Goal: Task Accomplishment & Management: Manage account settings

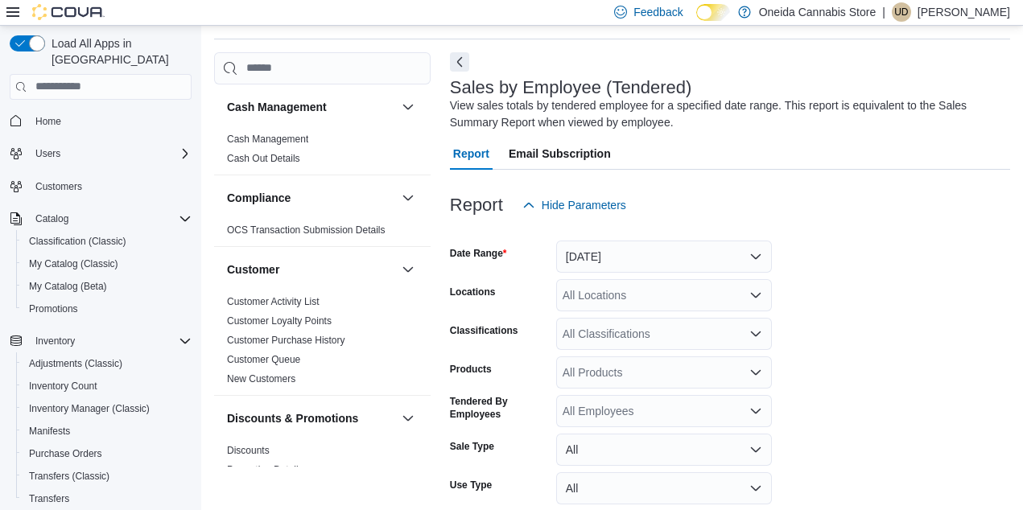
scroll to position [54, 0]
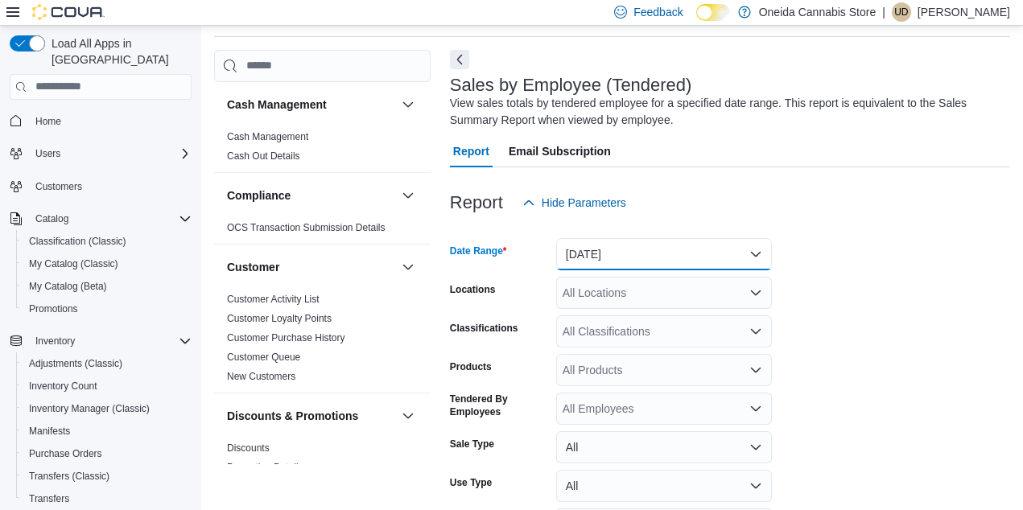
click at [761, 254] on button "[DATE]" at bounding box center [664, 254] width 216 height 32
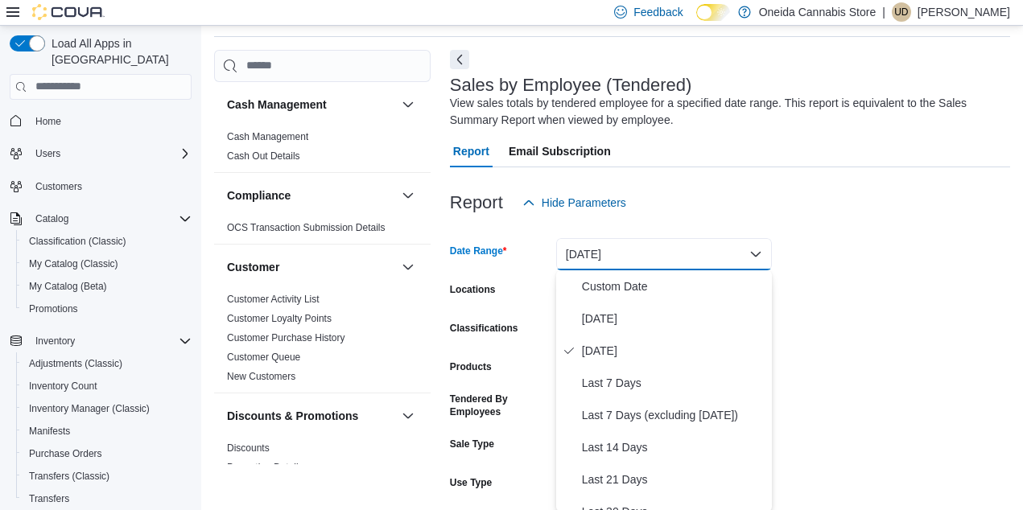
scroll to position [56, 0]
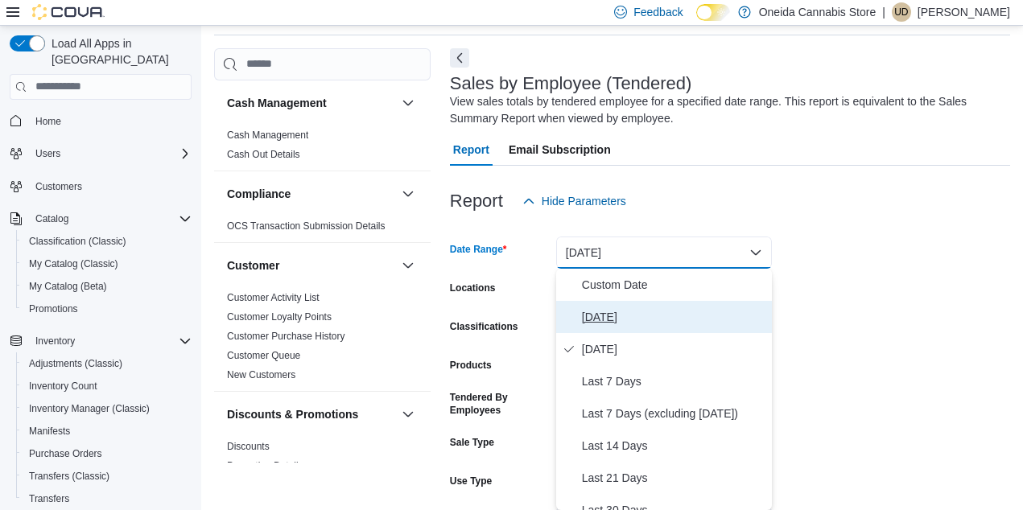
click at [605, 313] on span "[DATE]" at bounding box center [674, 317] width 184 height 19
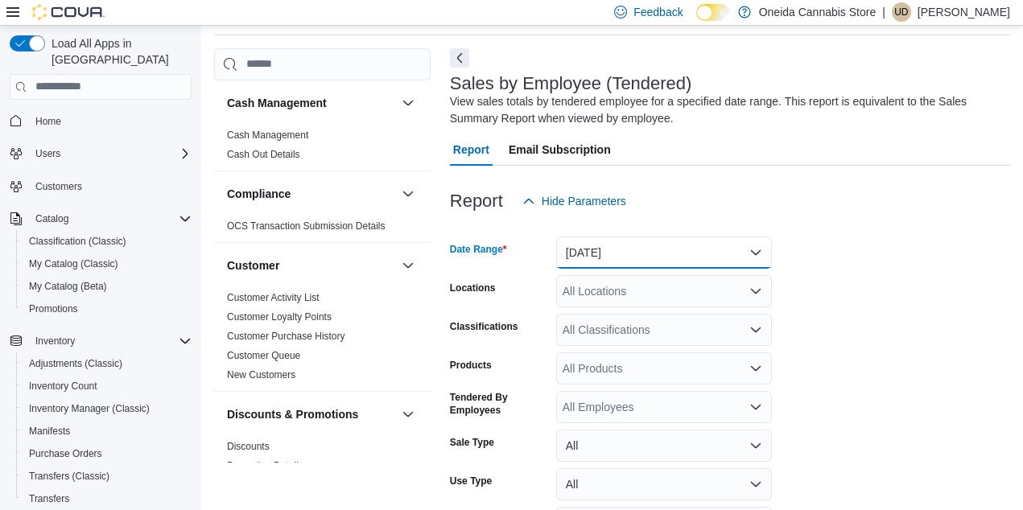
scroll to position [162, 0]
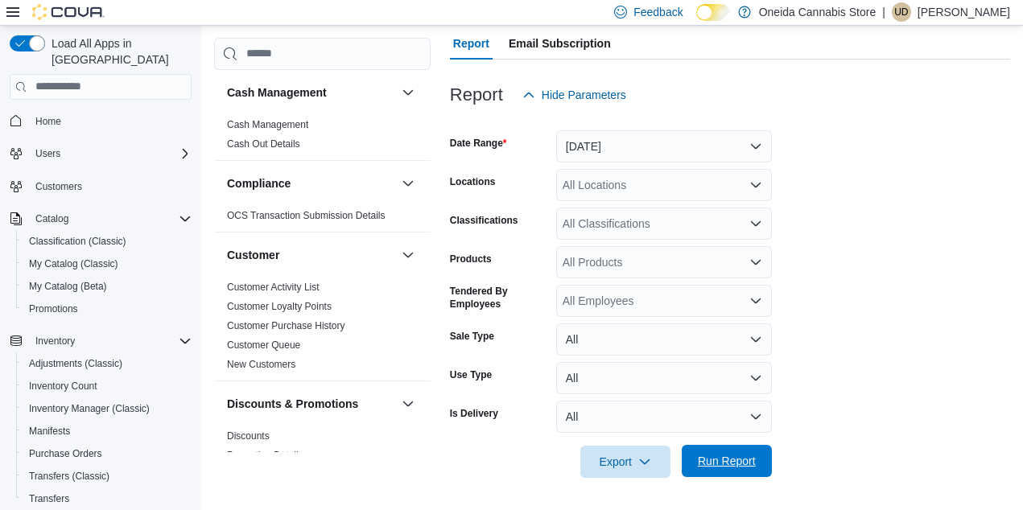
click at [736, 463] on span "Run Report" at bounding box center [727, 461] width 58 height 16
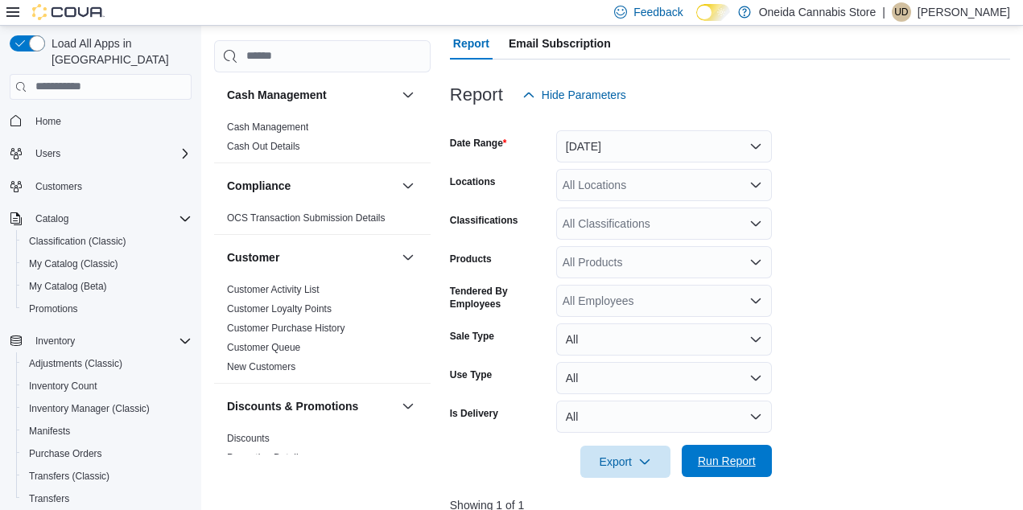
click at [736, 463] on span "Run Report" at bounding box center [727, 461] width 58 height 16
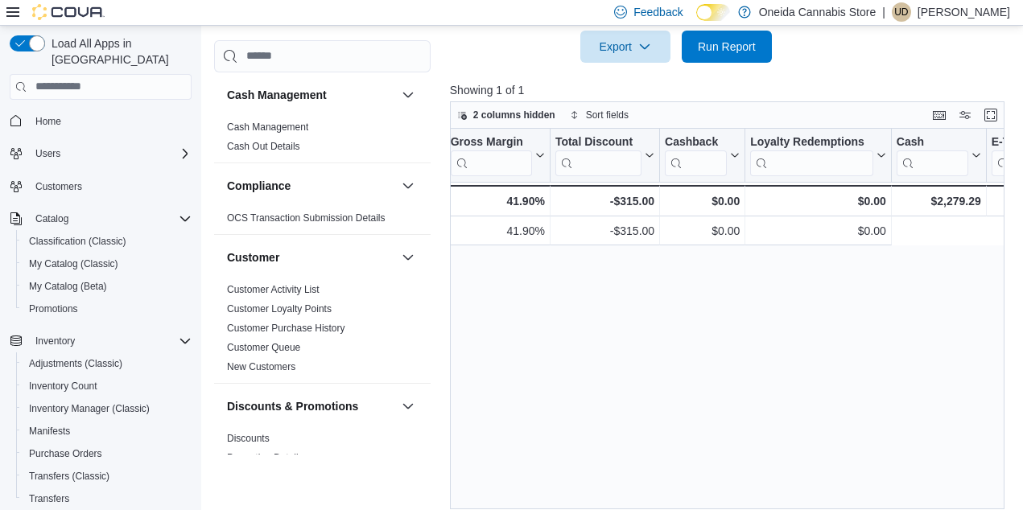
scroll to position [0, 1644]
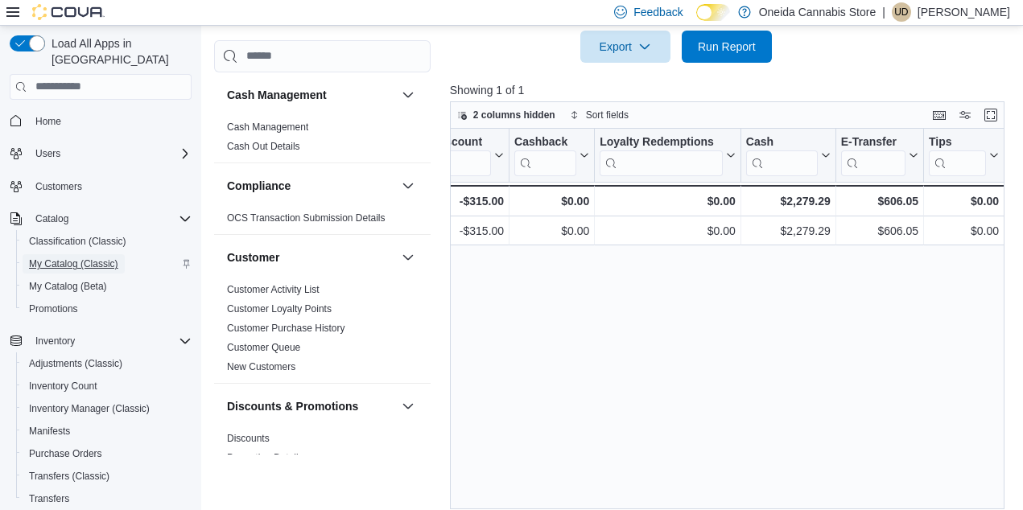
click at [67, 258] on span "My Catalog (Classic)" at bounding box center [73, 264] width 89 height 13
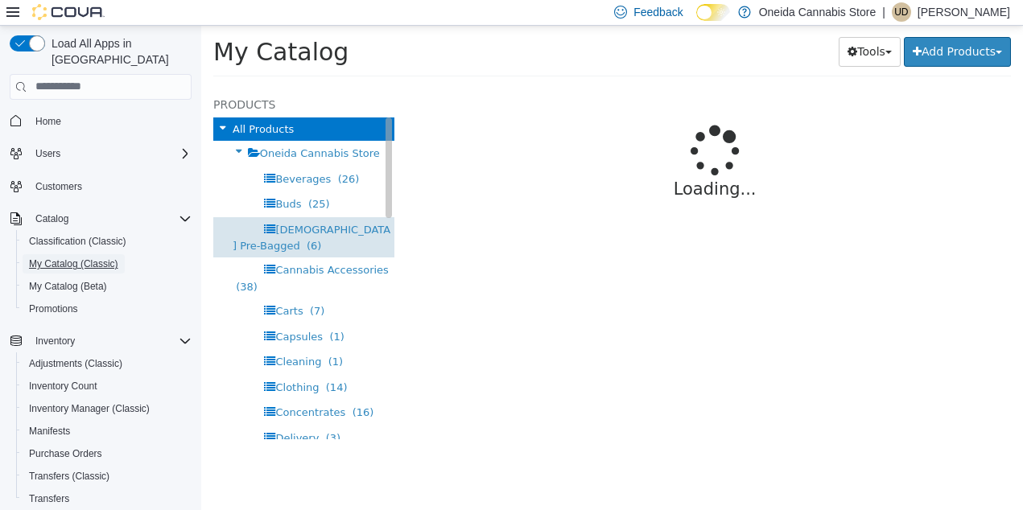
select select "**********"
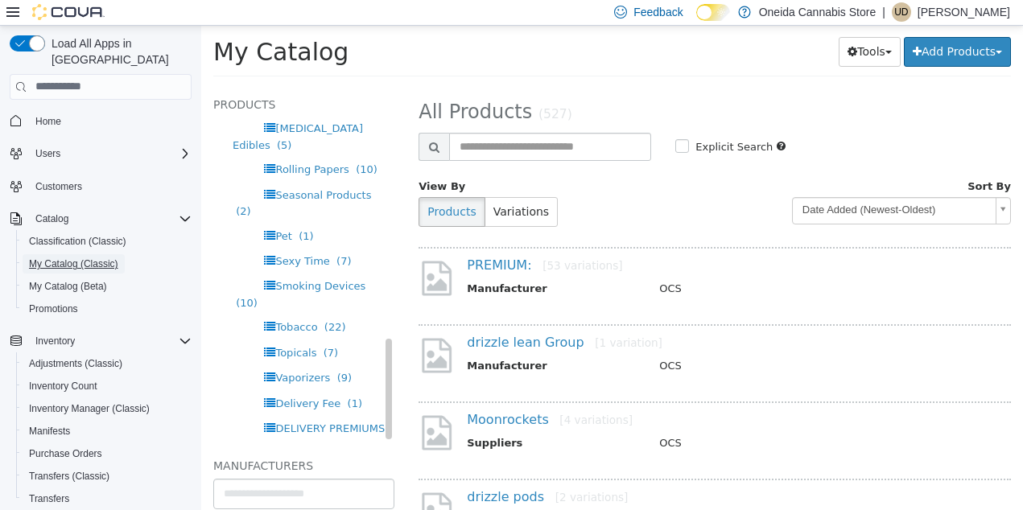
scroll to position [2, 0]
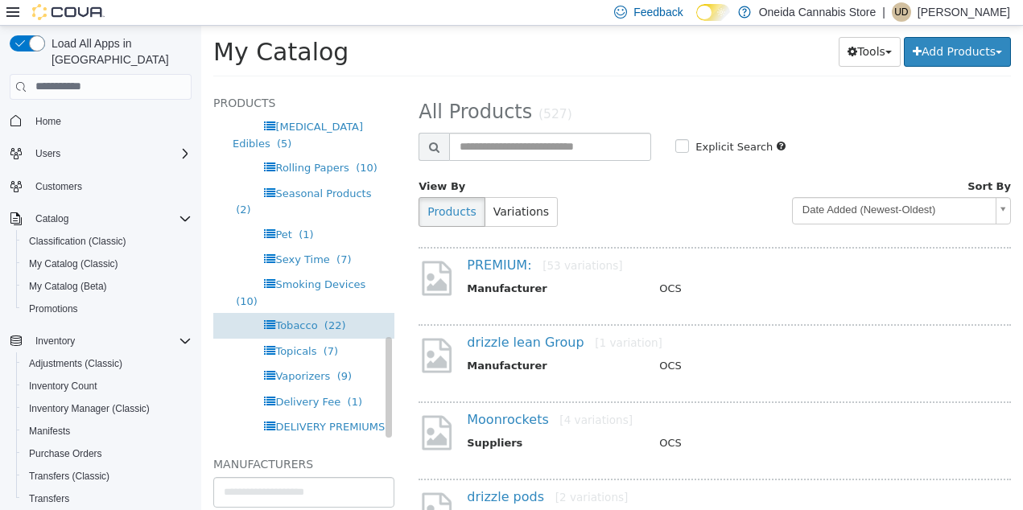
click at [306, 319] on span "Tobacco" at bounding box center [296, 325] width 42 height 12
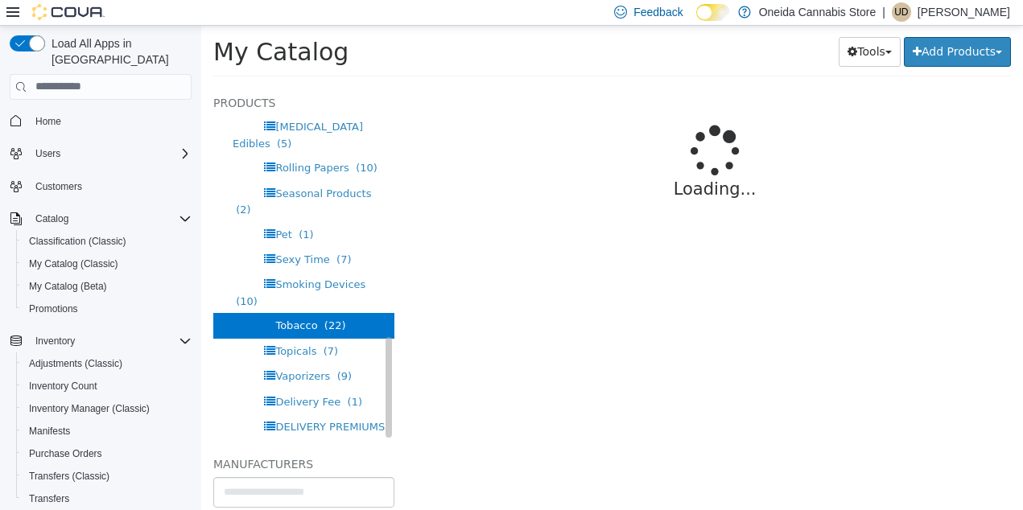
select select "**********"
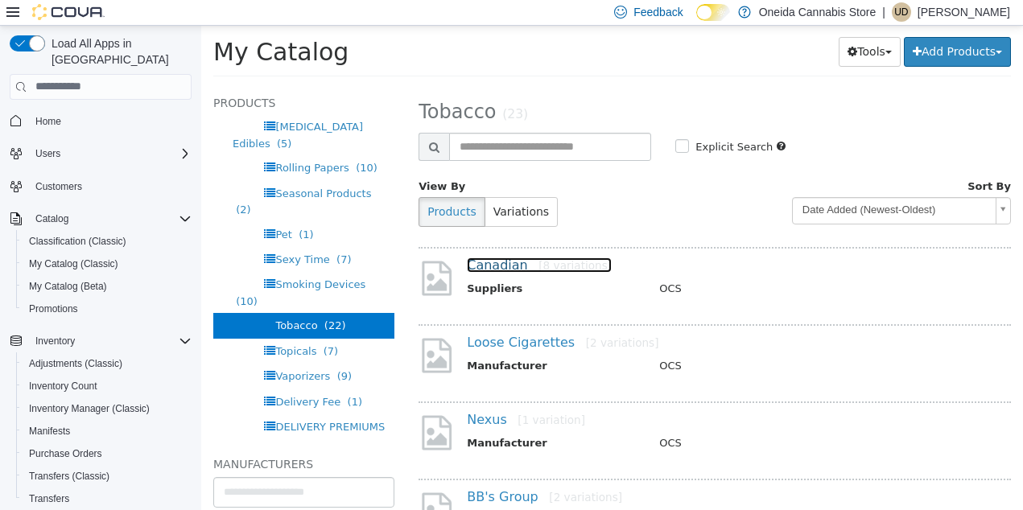
click at [509, 268] on link "Canadian [8 variations]" at bounding box center [539, 264] width 145 height 15
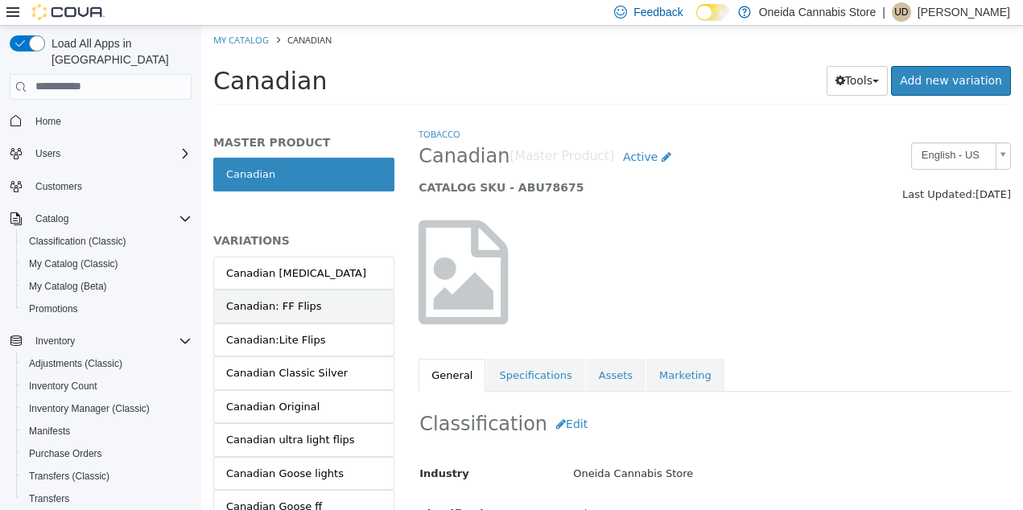
click at [288, 307] on div "Canadian: FF Flips" at bounding box center [274, 306] width 96 height 16
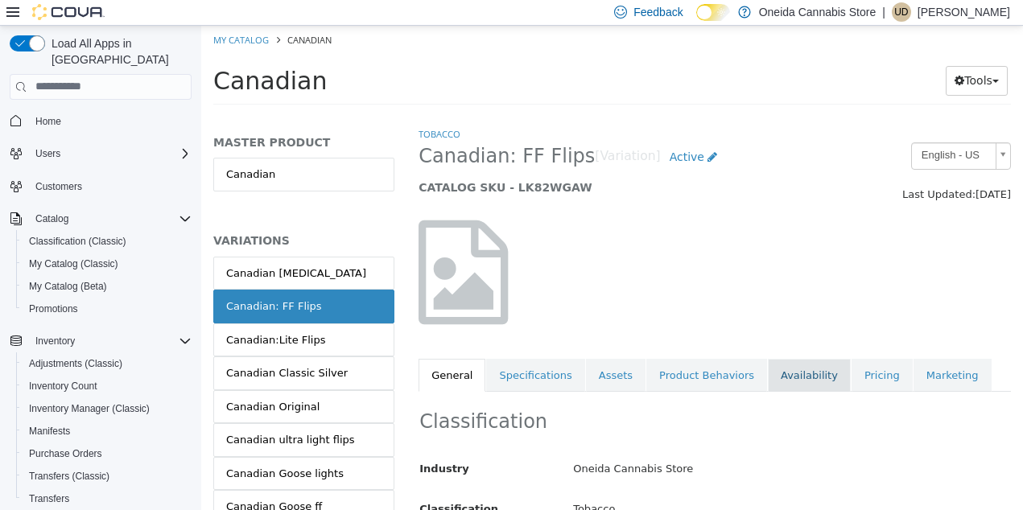
click at [787, 376] on link "Availability" at bounding box center [809, 375] width 83 height 34
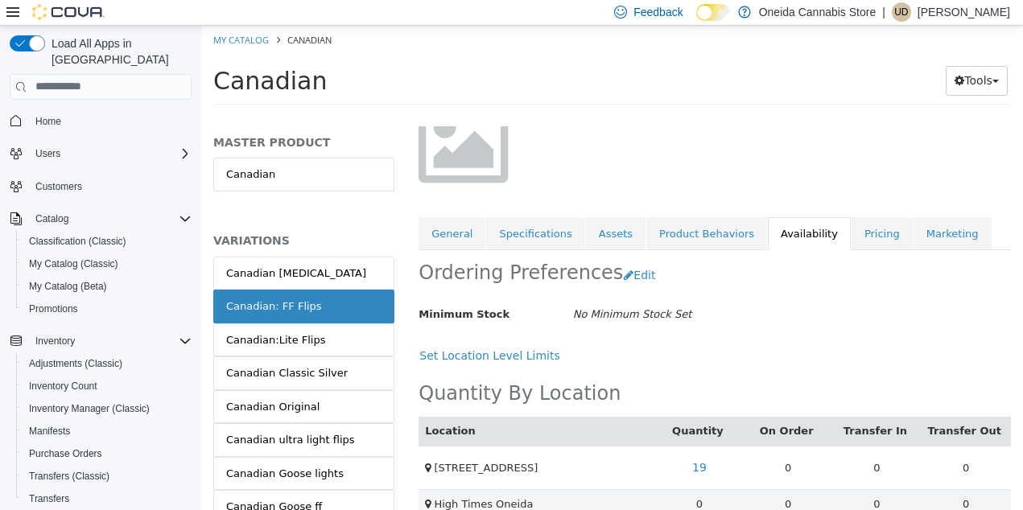
scroll to position [197, 0]
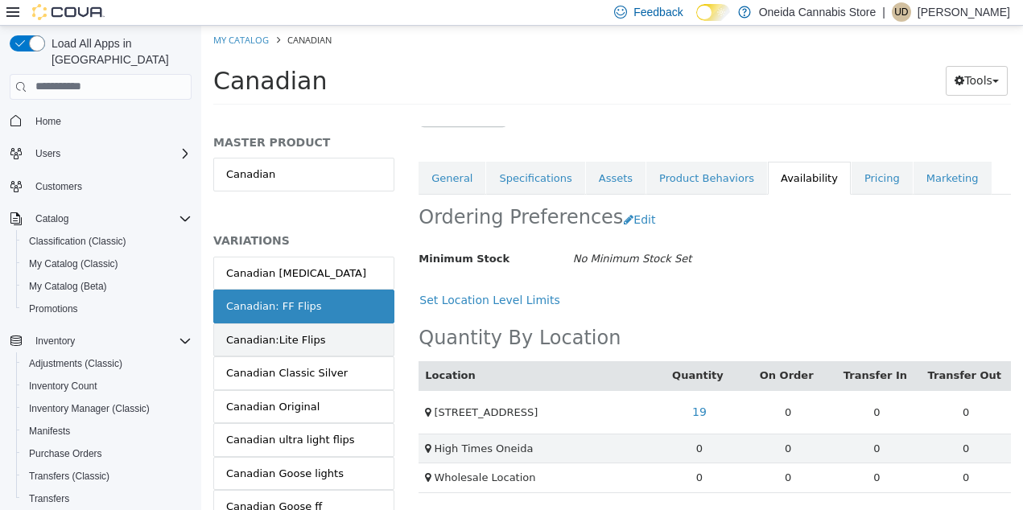
click at [348, 344] on link "Canadian:Lite Flips" at bounding box center [303, 340] width 181 height 34
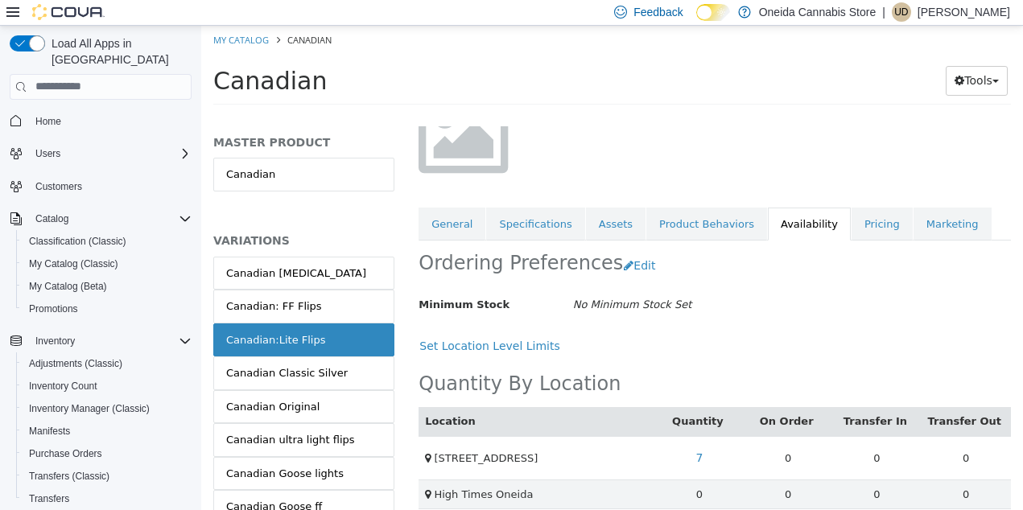
scroll to position [152, 0]
click at [321, 375] on div "Canadian Classic Silver" at bounding box center [287, 373] width 122 height 16
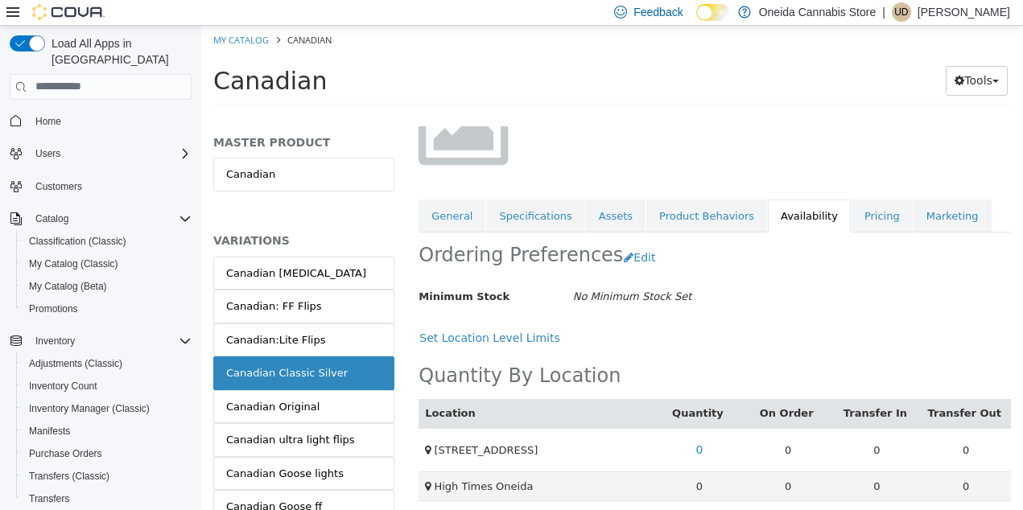
scroll to position [163, 0]
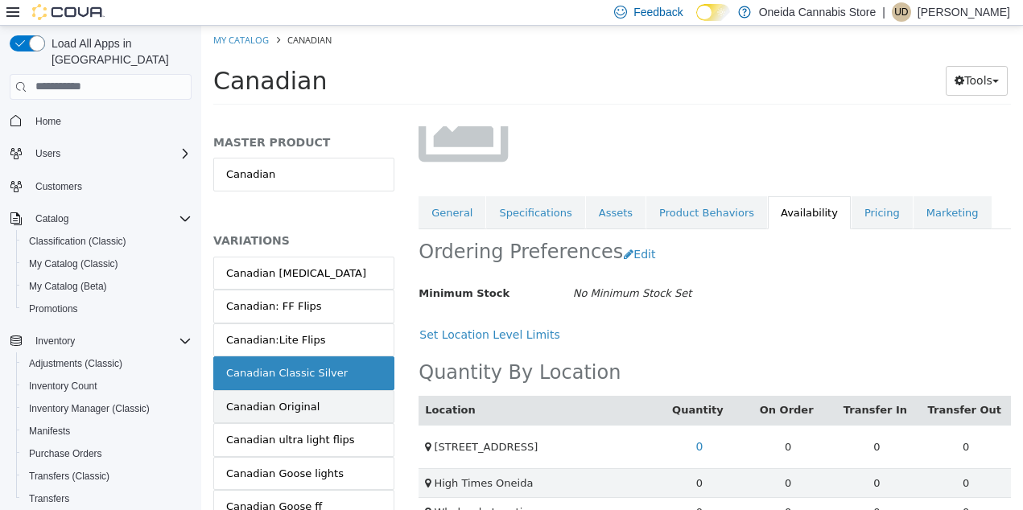
click at [342, 408] on link "Canadian Original" at bounding box center [303, 407] width 181 height 34
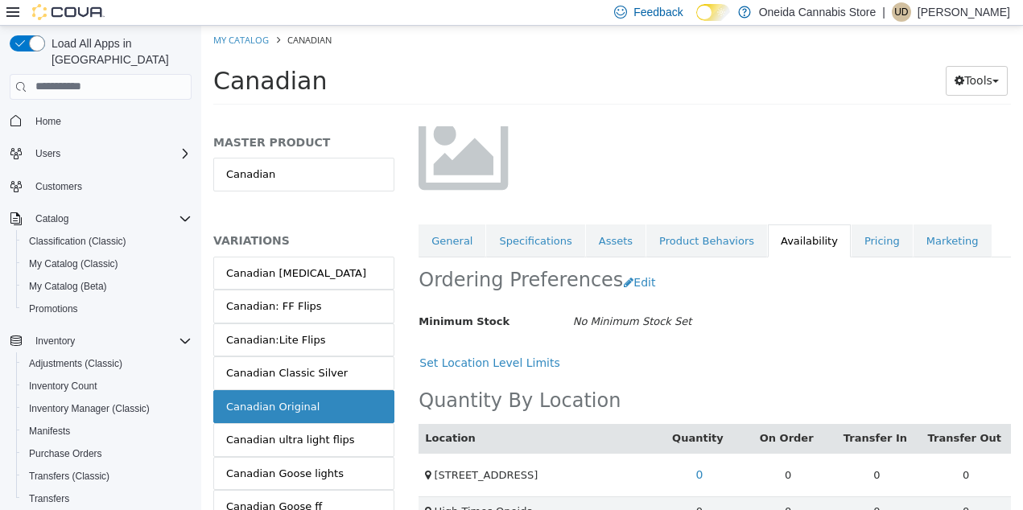
scroll to position [147, 0]
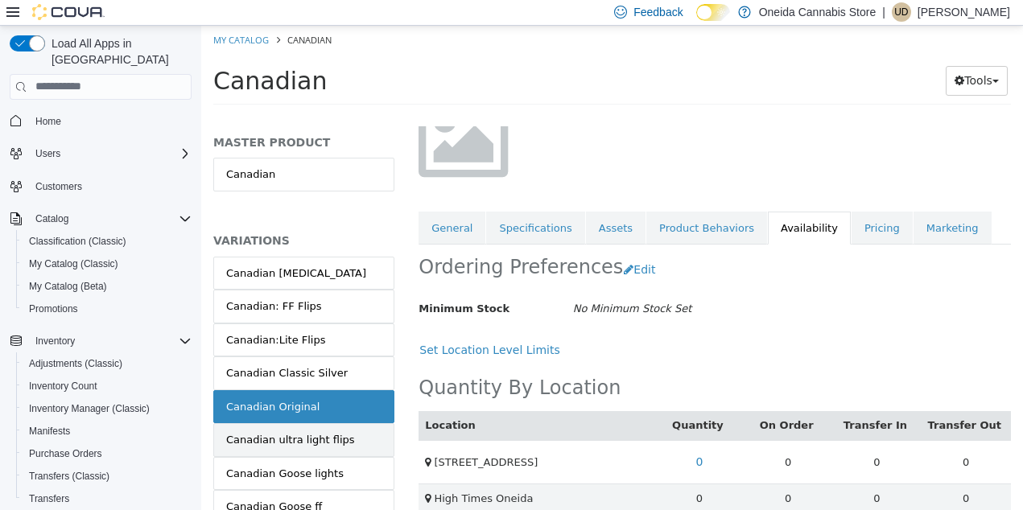
click at [303, 438] on div "Canadian ultra light flips" at bounding box center [290, 439] width 129 height 16
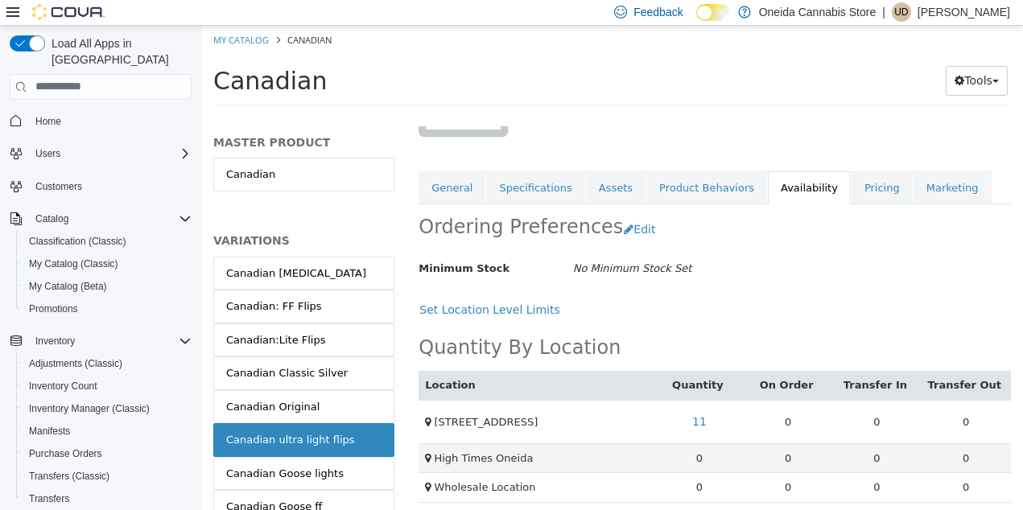
scroll to position [195, 0]
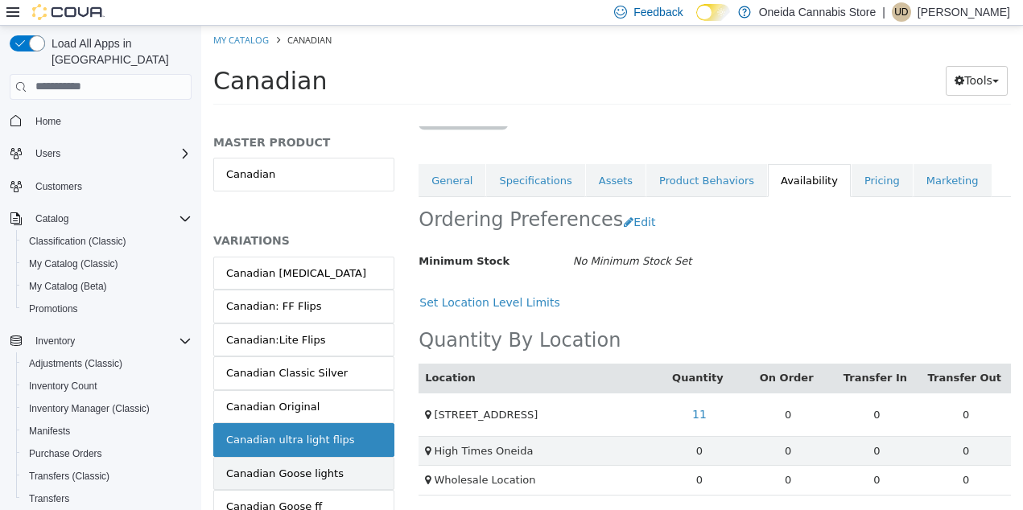
click at [306, 475] on div "Canadian Goose lights" at bounding box center [285, 473] width 118 height 16
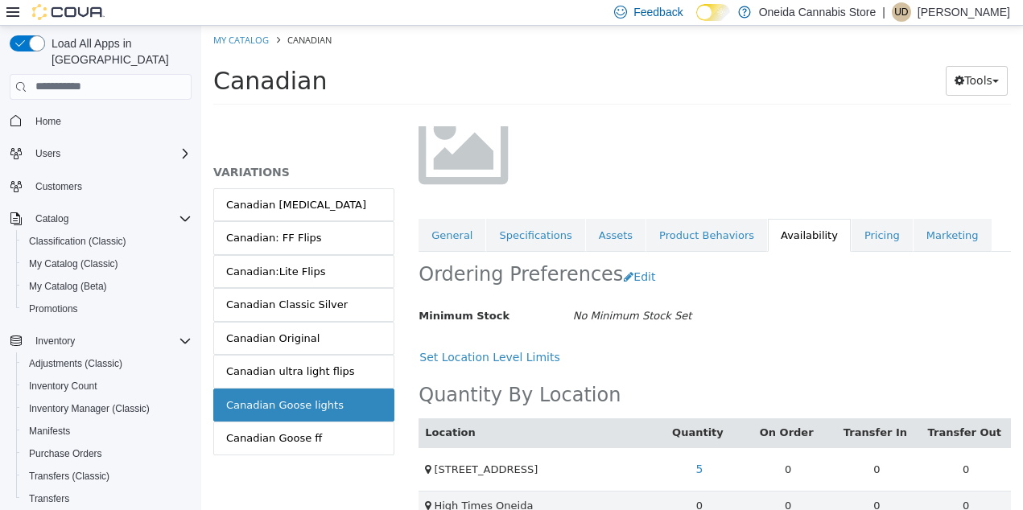
scroll to position [147, 0]
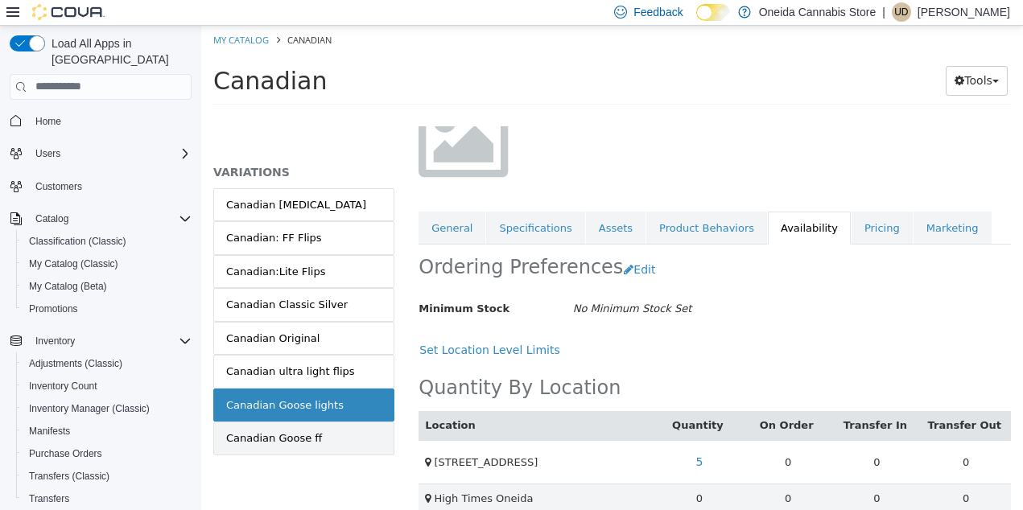
click at [299, 439] on div "Canadian Goose ff" at bounding box center [274, 438] width 96 height 16
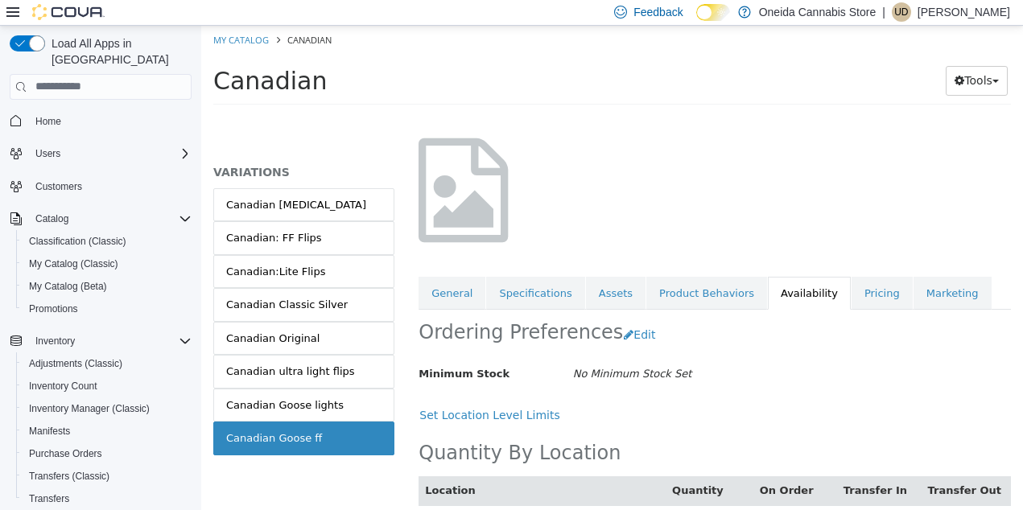
scroll to position [151, 0]
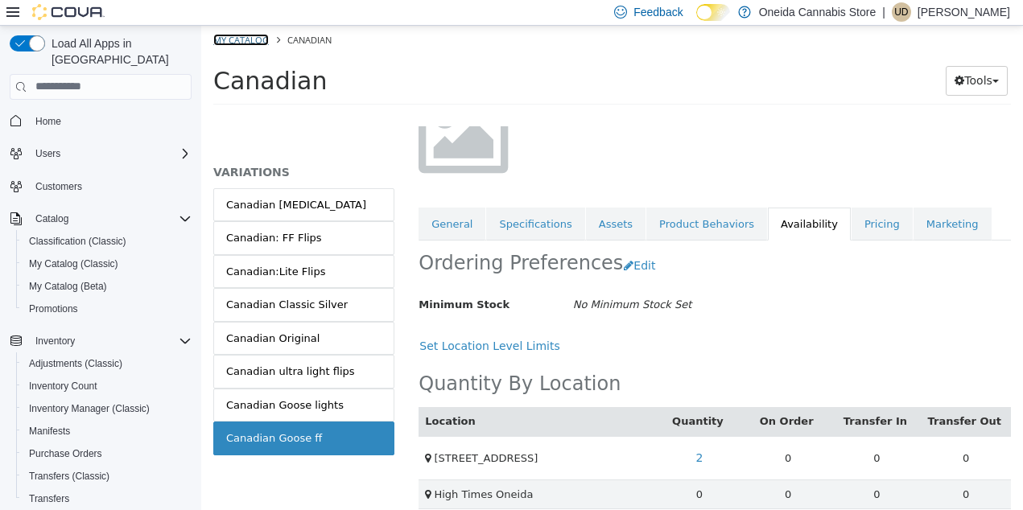
click at [240, 41] on link "My Catalog" at bounding box center [241, 39] width 56 height 12
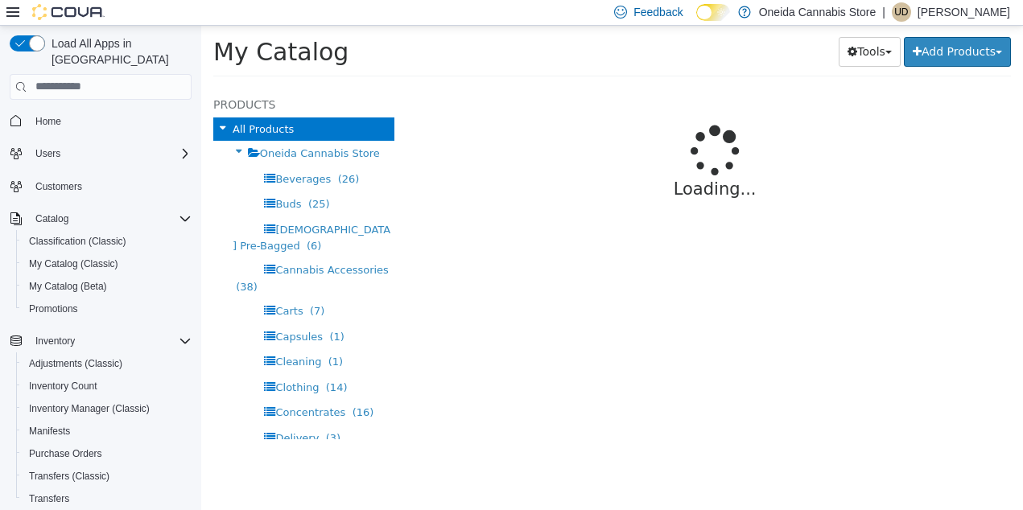
select select "**********"
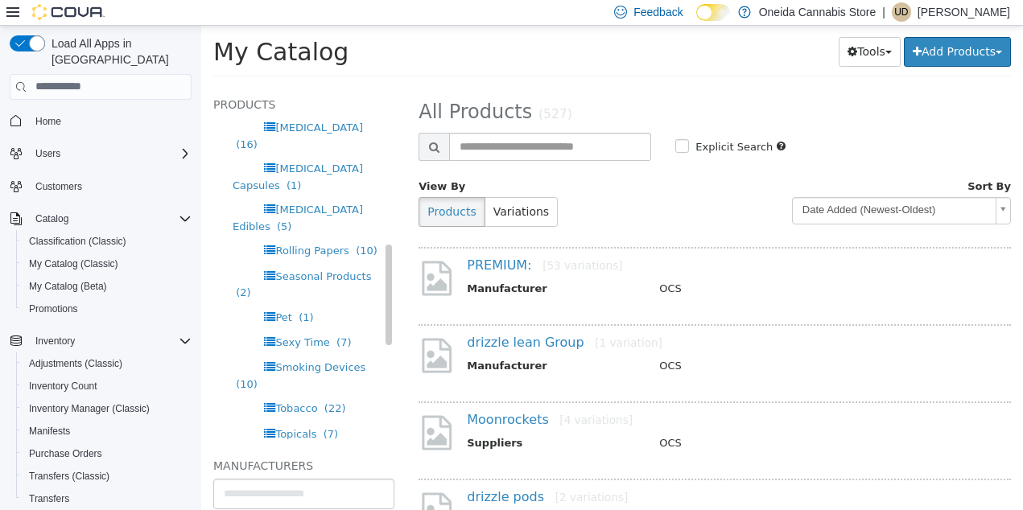
scroll to position [701, 0]
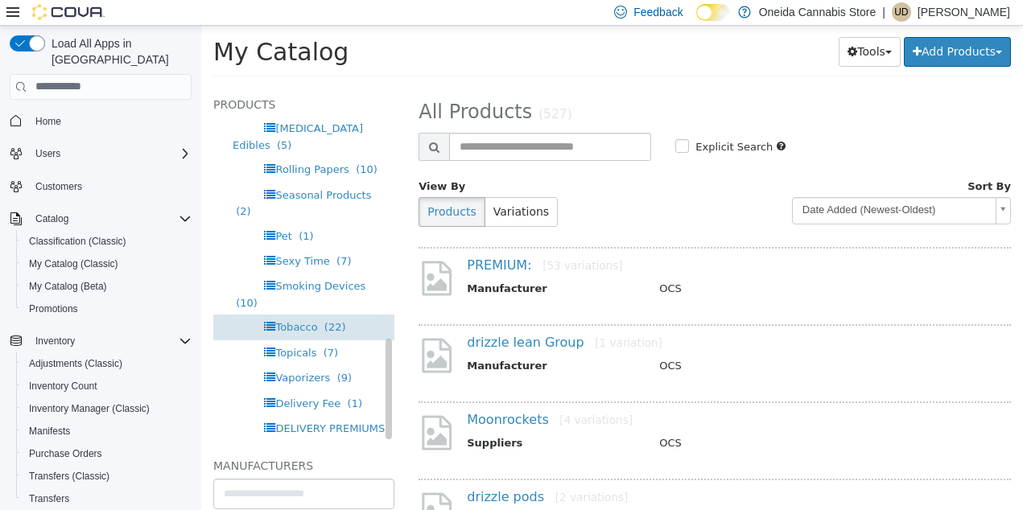
click at [291, 314] on div "Tobacco (22)" at bounding box center [303, 326] width 181 height 25
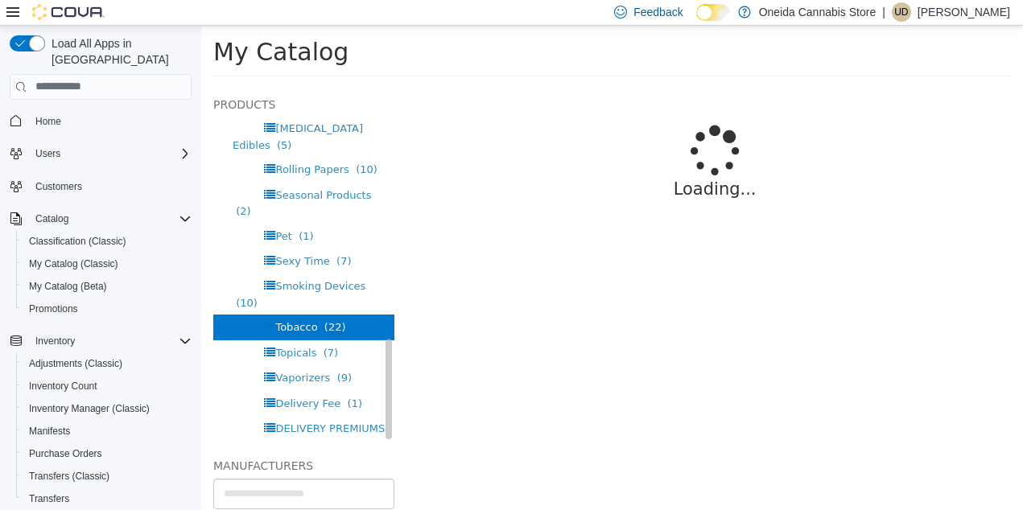
select select "**********"
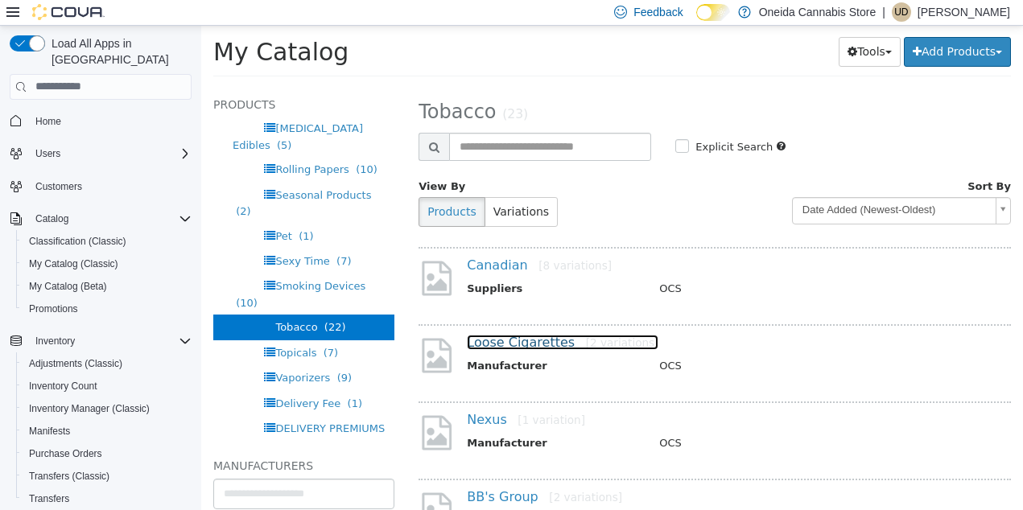
click at [530, 345] on link "Loose Cigarettes [2 variations]" at bounding box center [563, 341] width 192 height 15
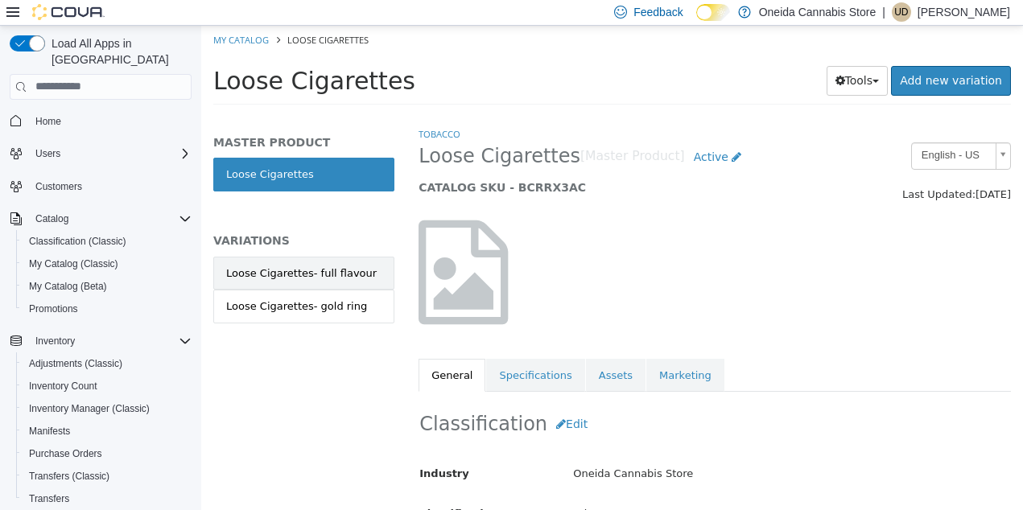
click at [342, 274] on div "Loose Cigarettes- full flavour" at bounding box center [301, 273] width 151 height 16
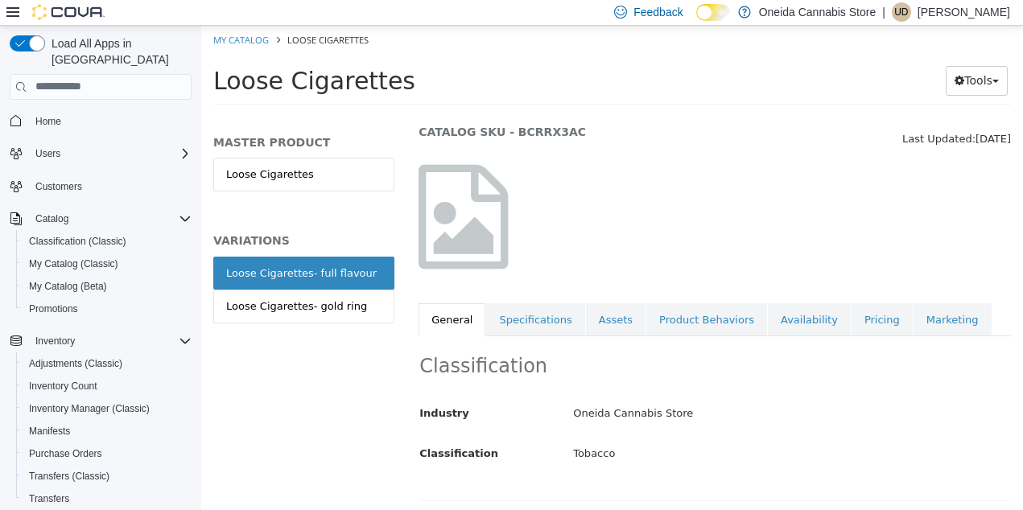
scroll to position [54, 0]
click at [798, 324] on link "Availability" at bounding box center [809, 321] width 83 height 34
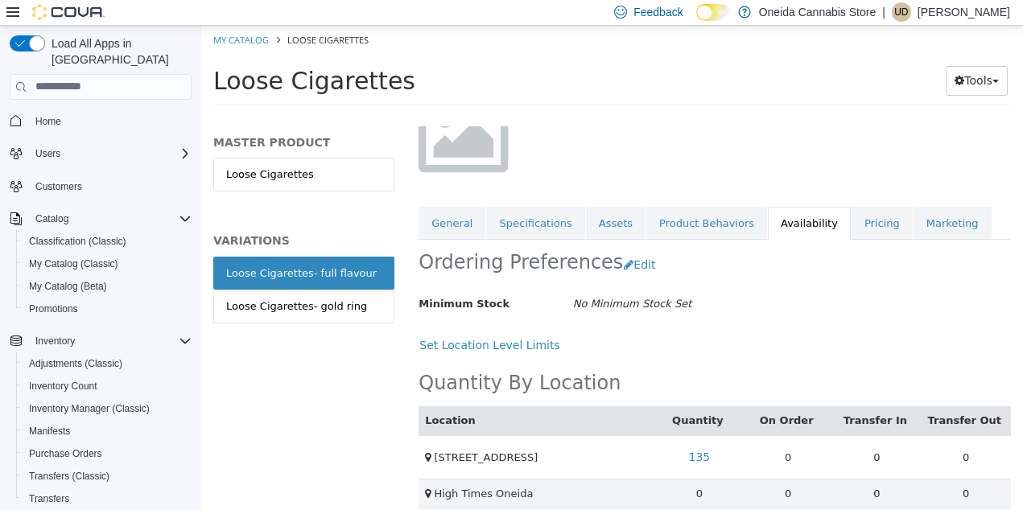
scroll to position [197, 0]
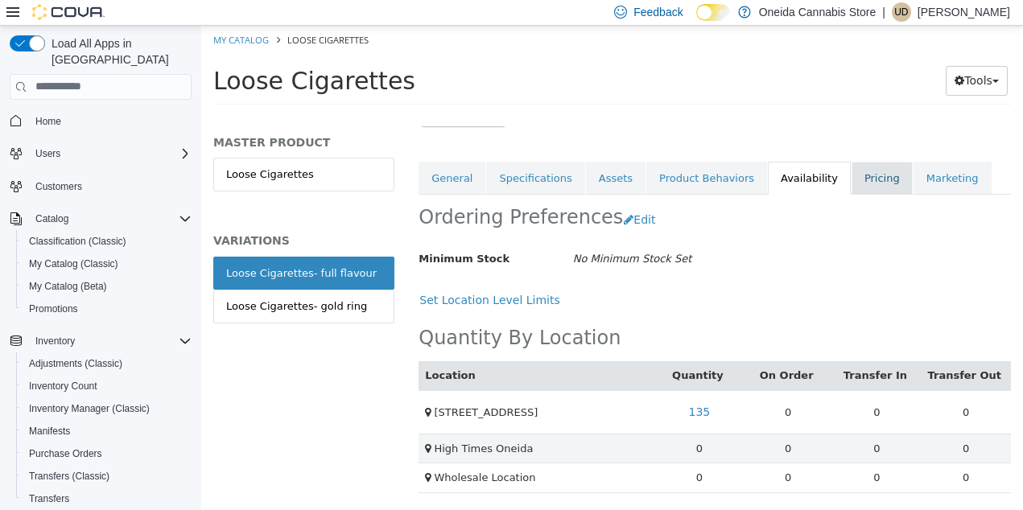
click at [865, 178] on link "Pricing" at bounding box center [882, 178] width 61 height 34
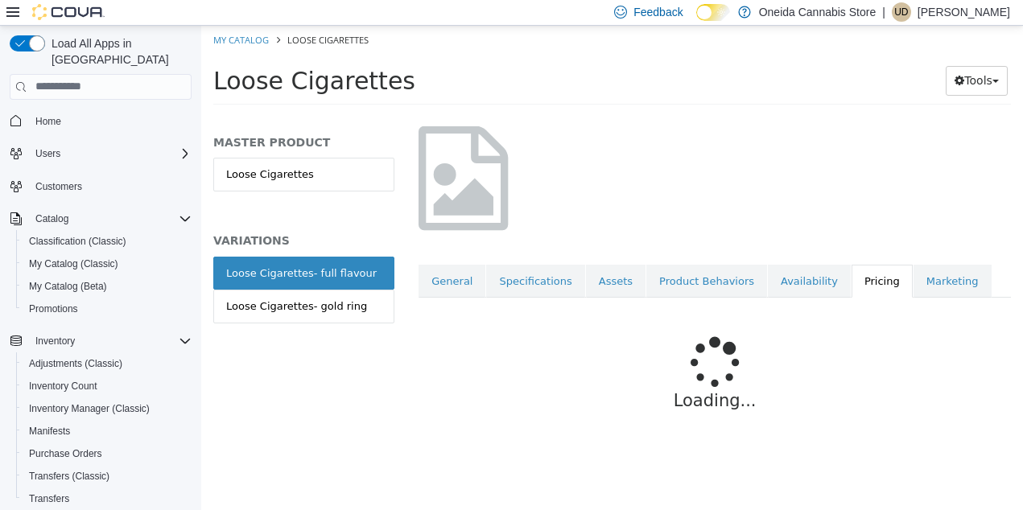
scroll to position [133, 0]
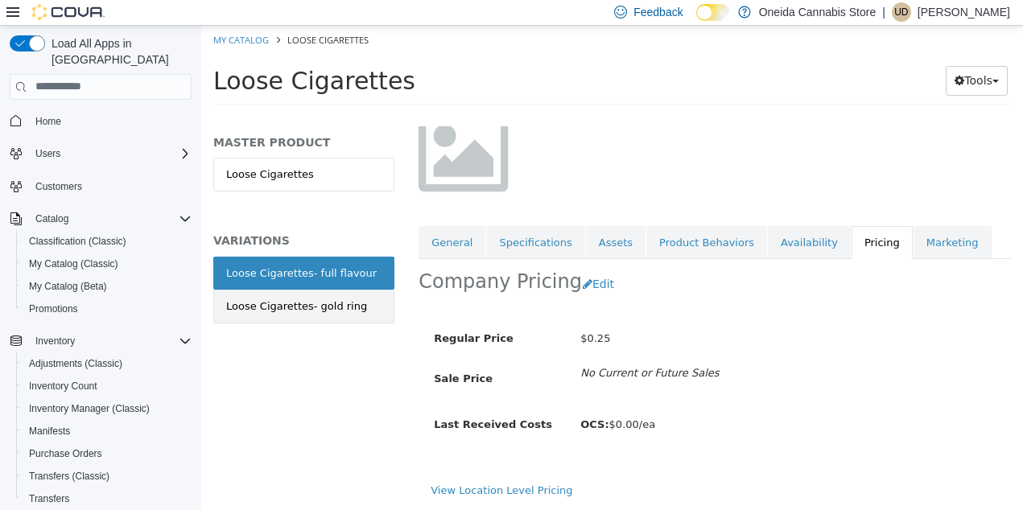
click at [282, 313] on div "Loose Cigarettes- gold ring" at bounding box center [296, 306] width 141 height 16
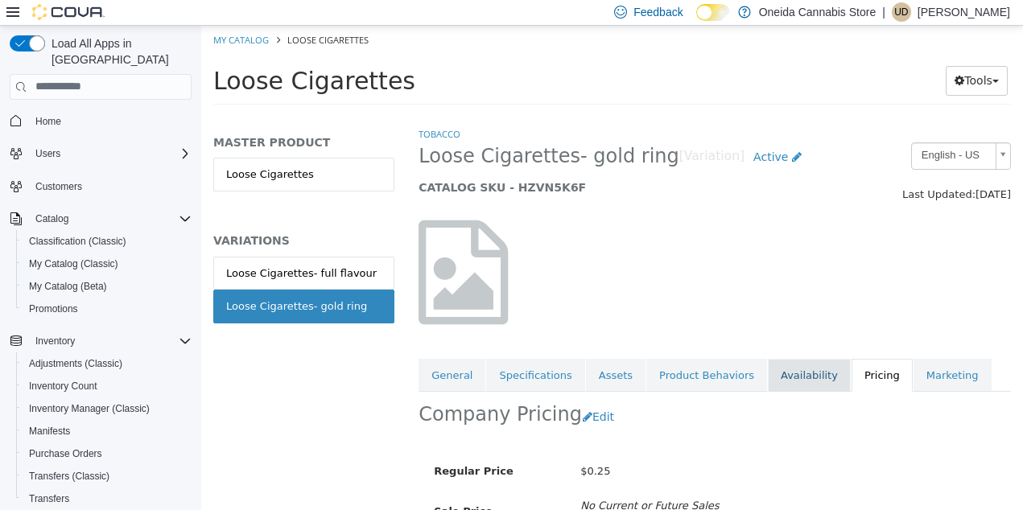
click at [800, 369] on link "Availability" at bounding box center [809, 375] width 83 height 34
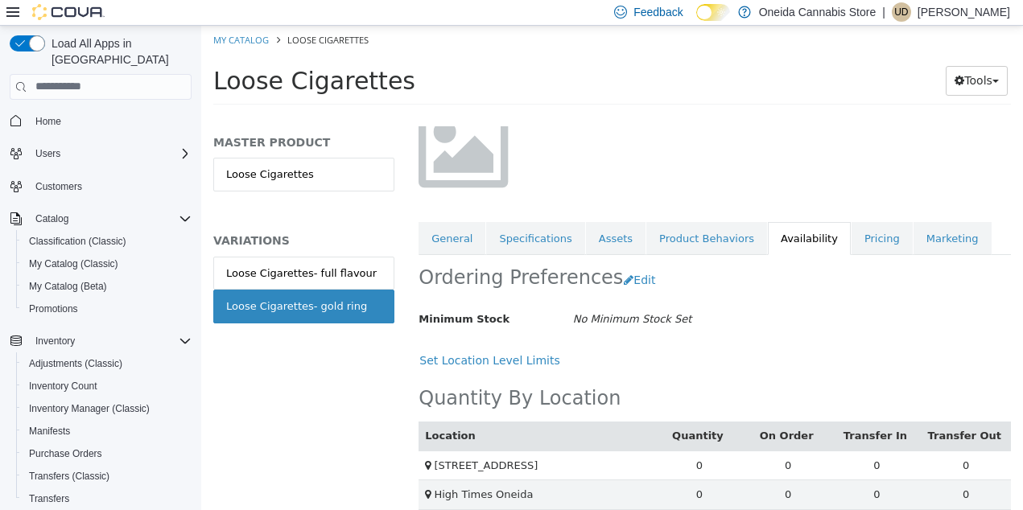
scroll to position [139, 0]
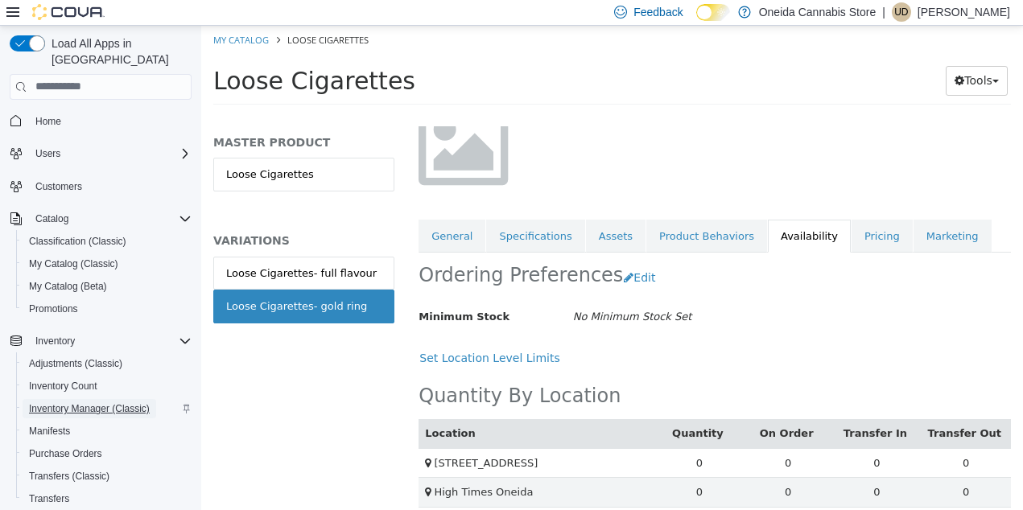
click at [75, 402] on span "Inventory Manager (Classic)" at bounding box center [89, 408] width 121 height 13
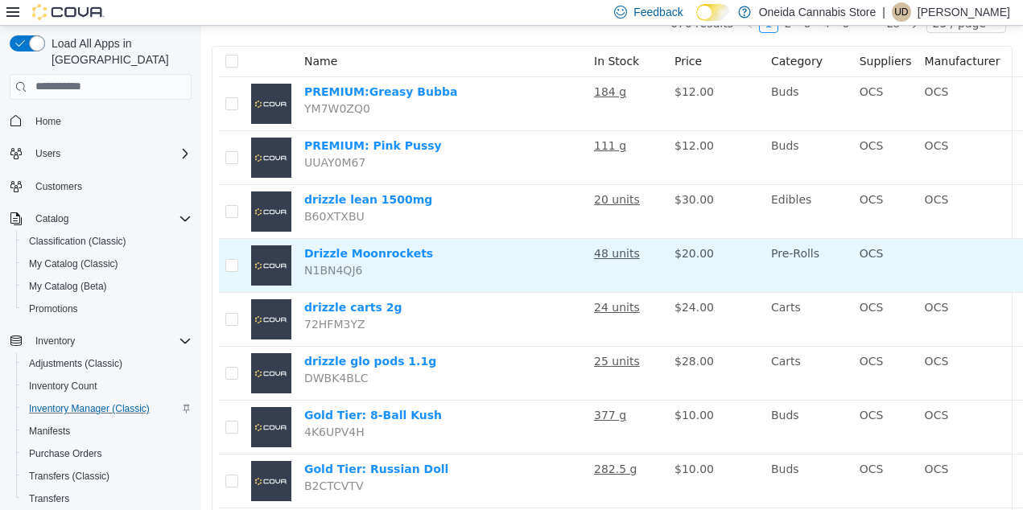
scroll to position [178, 123]
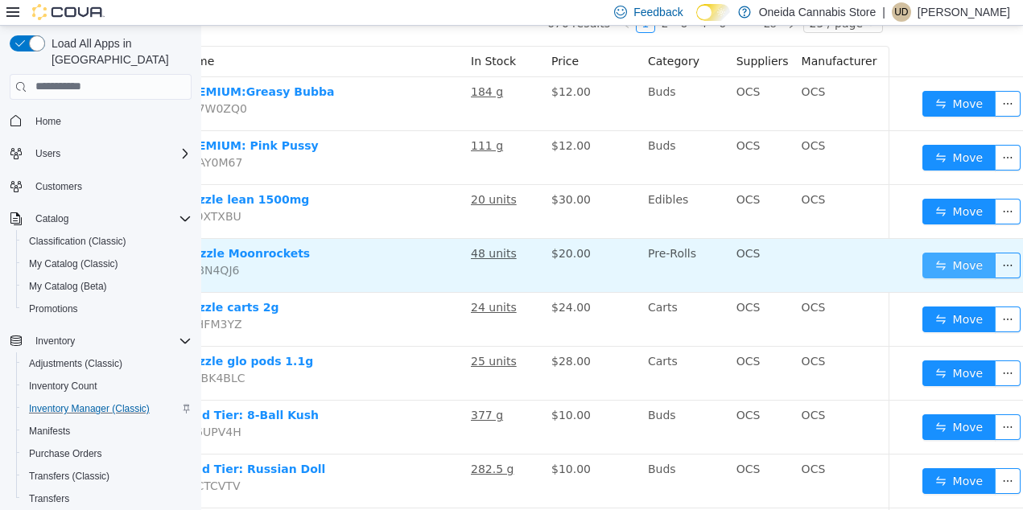
click at [956, 272] on button "Move" at bounding box center [960, 265] width 74 height 26
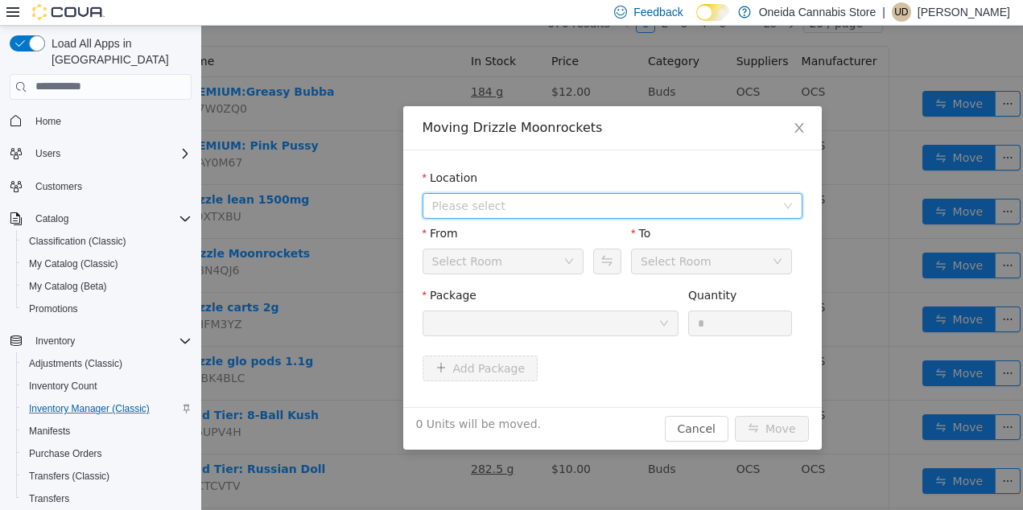
click at [759, 208] on span "Please select" at bounding box center [603, 205] width 343 height 16
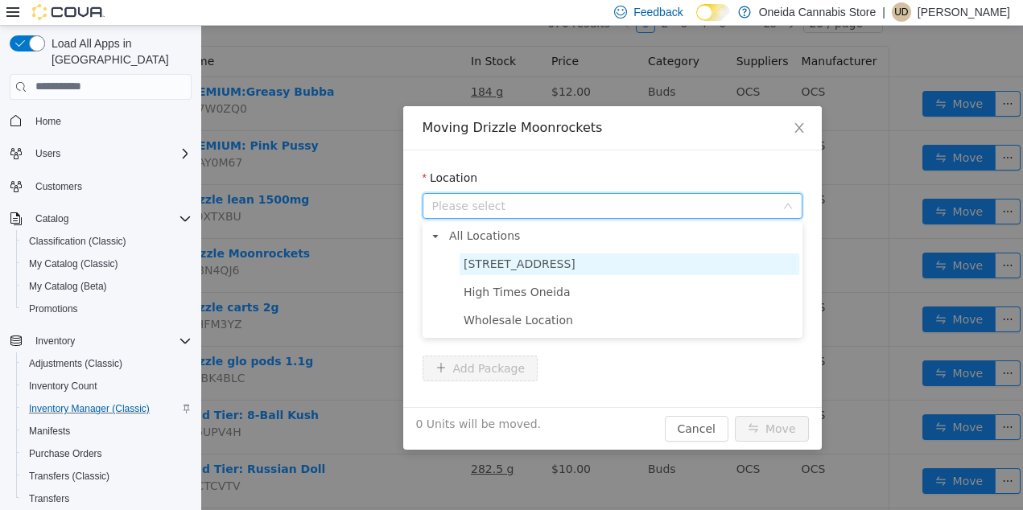
click at [576, 265] on span "[STREET_ADDRESS]" at bounding box center [630, 264] width 340 height 22
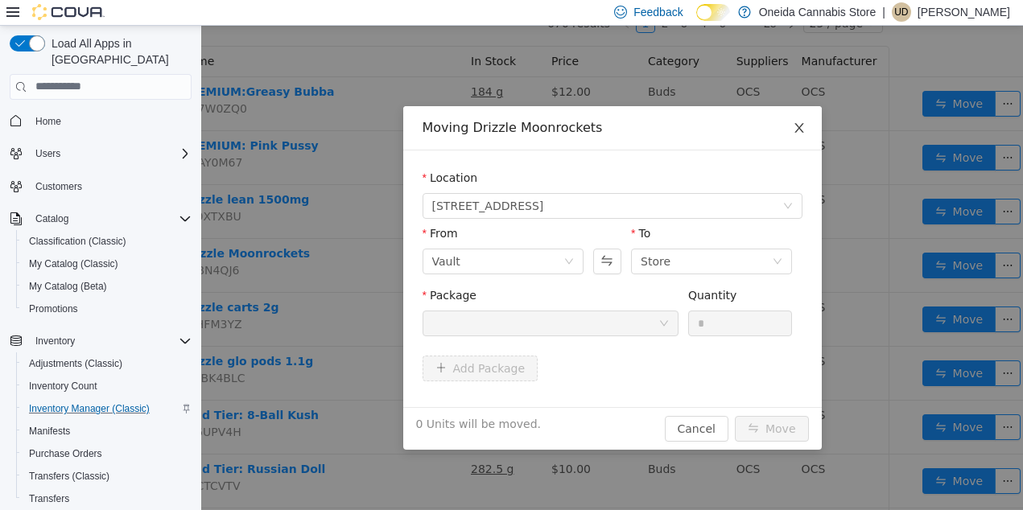
click at [802, 127] on icon "icon: close" at bounding box center [799, 127] width 13 height 13
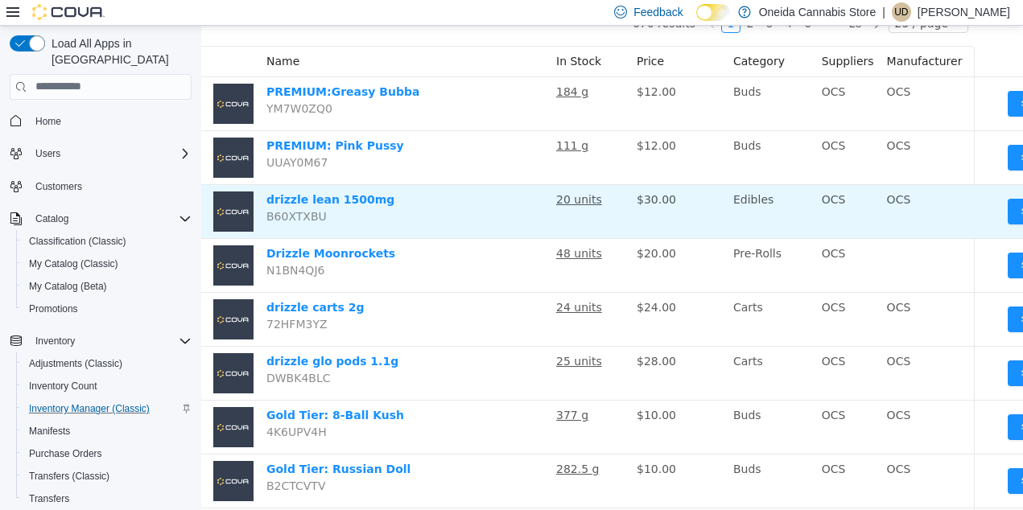
scroll to position [178, 0]
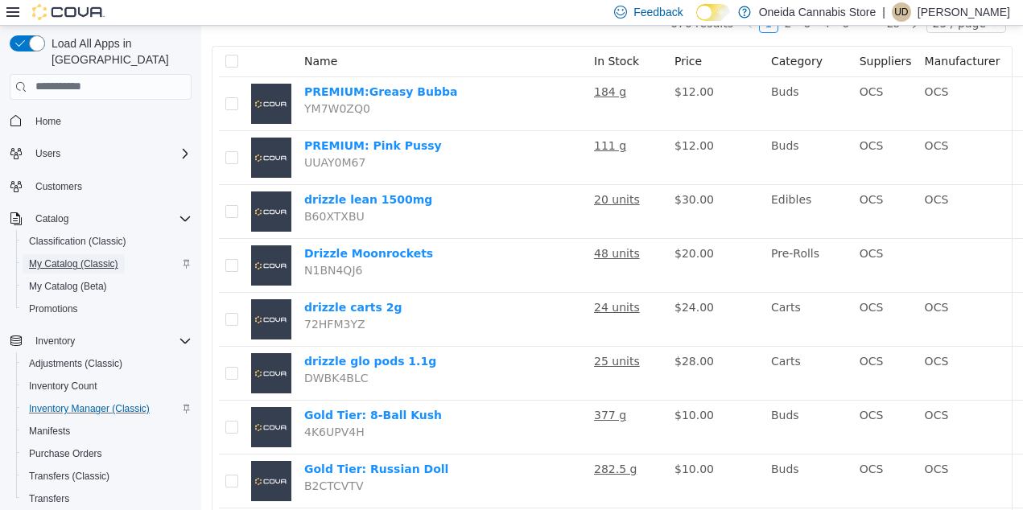
click at [76, 258] on span "My Catalog (Classic)" at bounding box center [73, 264] width 89 height 13
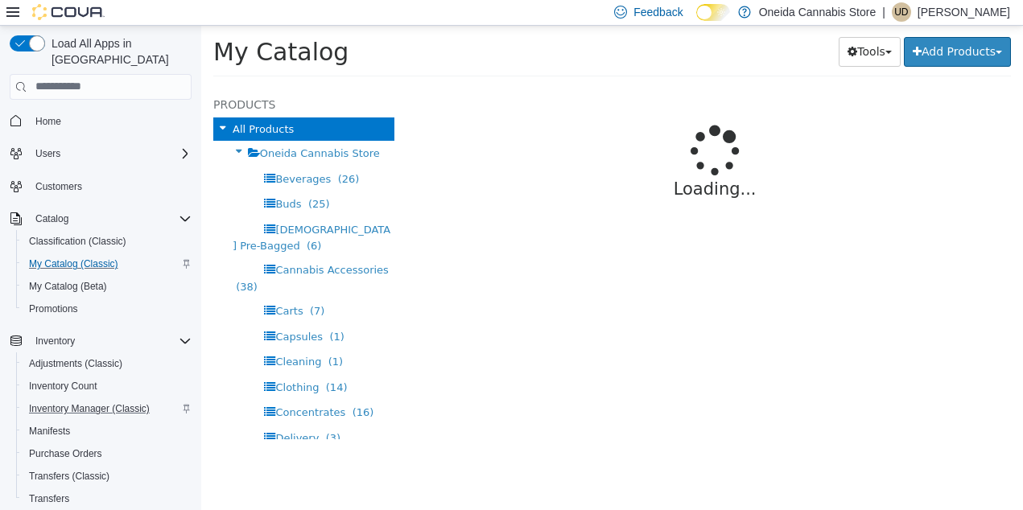
select select "**********"
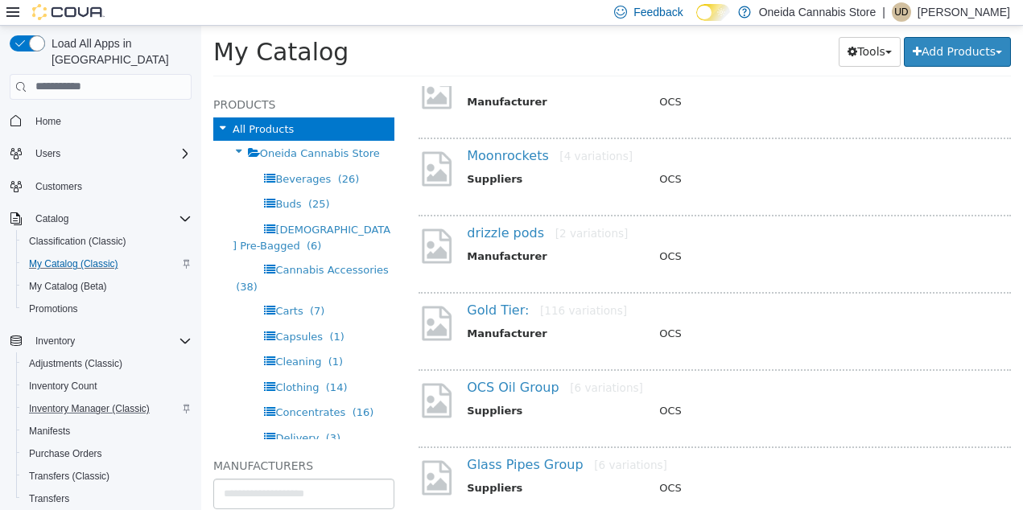
scroll to position [272, 0]
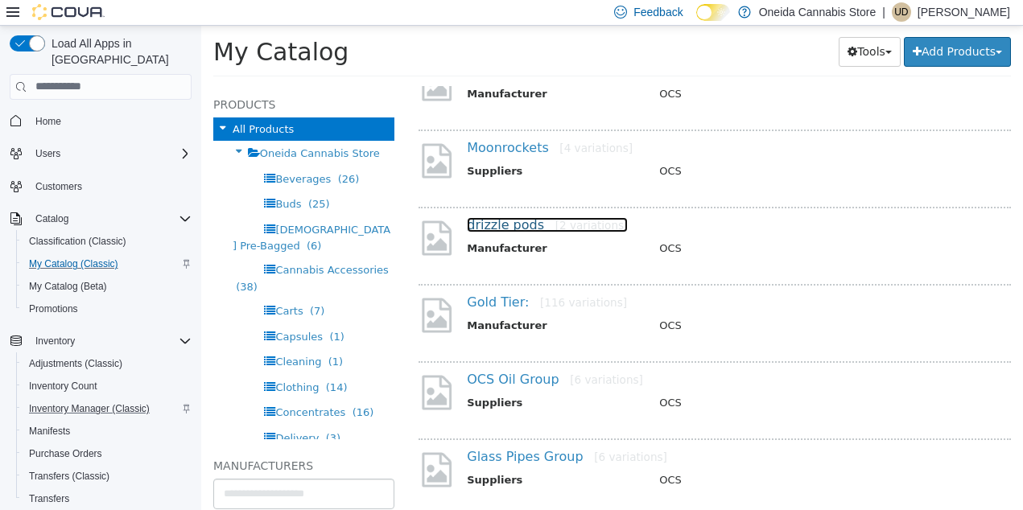
click at [507, 227] on link "drizzle pods [2 variations]" at bounding box center [547, 224] width 161 height 15
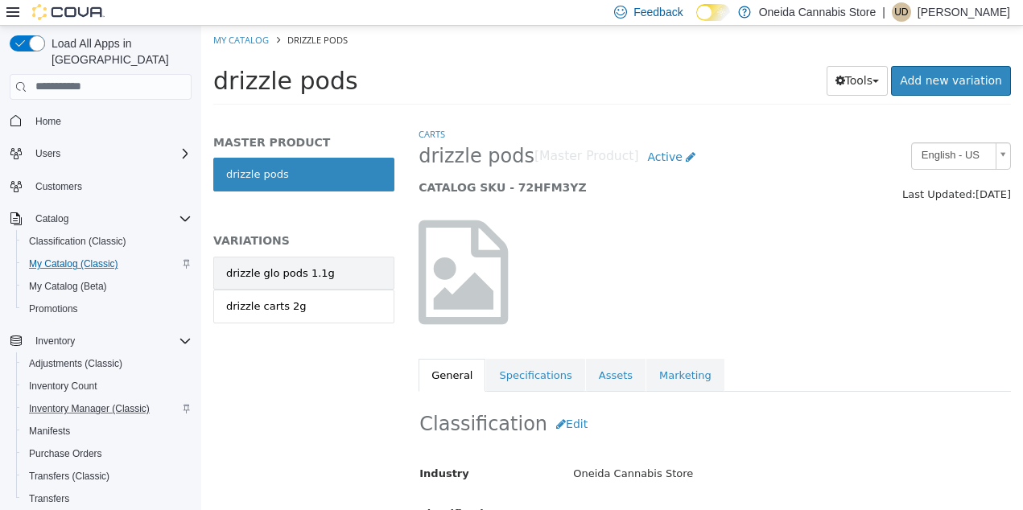
click at [324, 281] on link "drizzle glo pods 1.1g" at bounding box center [303, 273] width 181 height 34
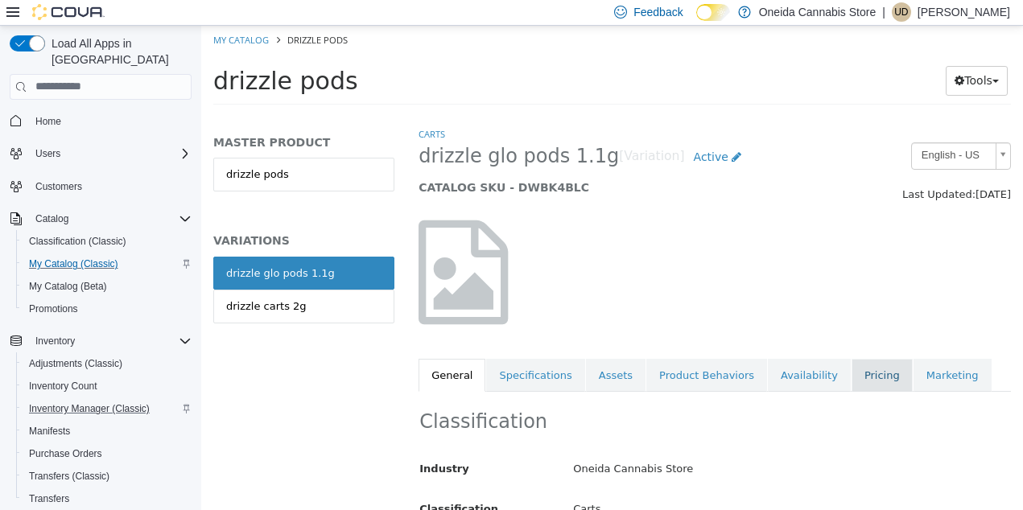
click at [864, 379] on link "Pricing" at bounding box center [882, 375] width 61 height 34
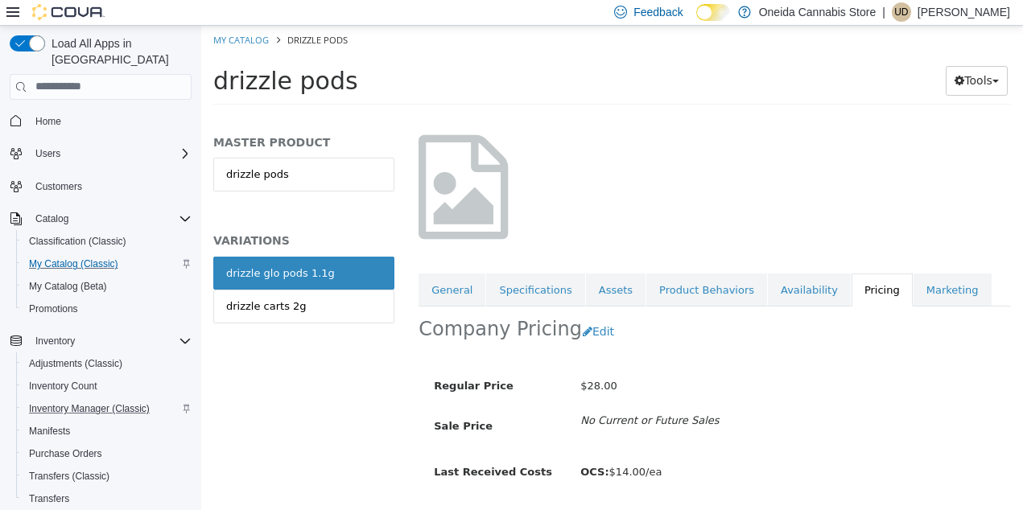
scroll to position [92, 0]
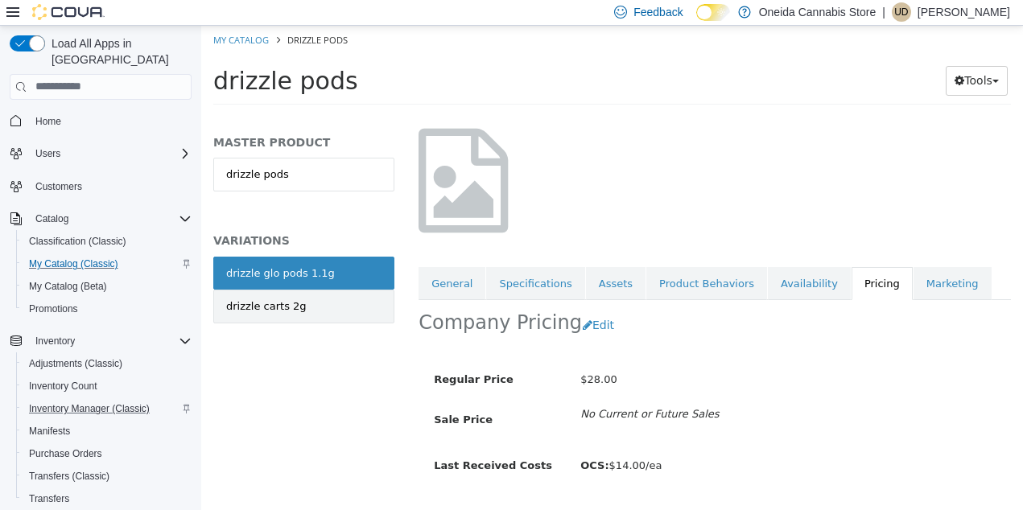
click at [342, 311] on link "drizzle carts 2g" at bounding box center [303, 306] width 181 height 34
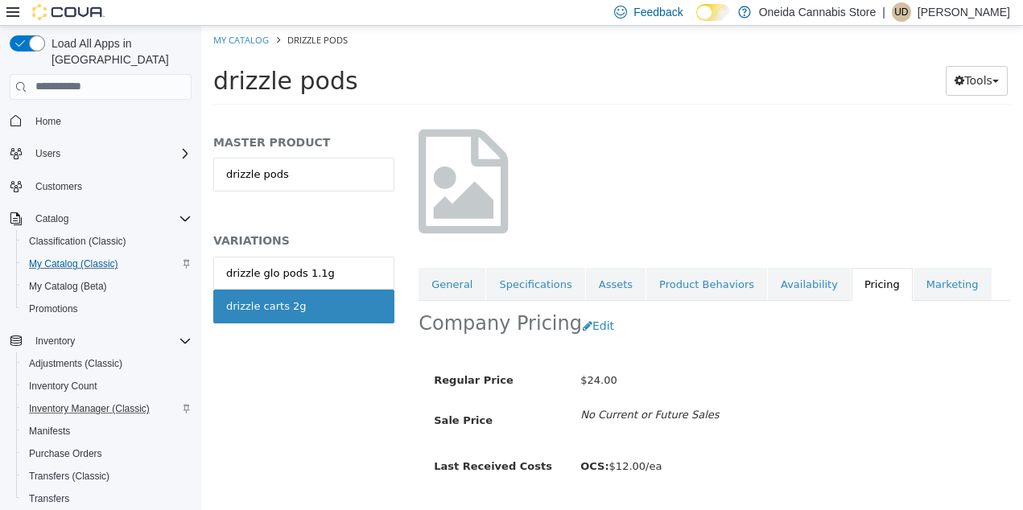
scroll to position [88, 0]
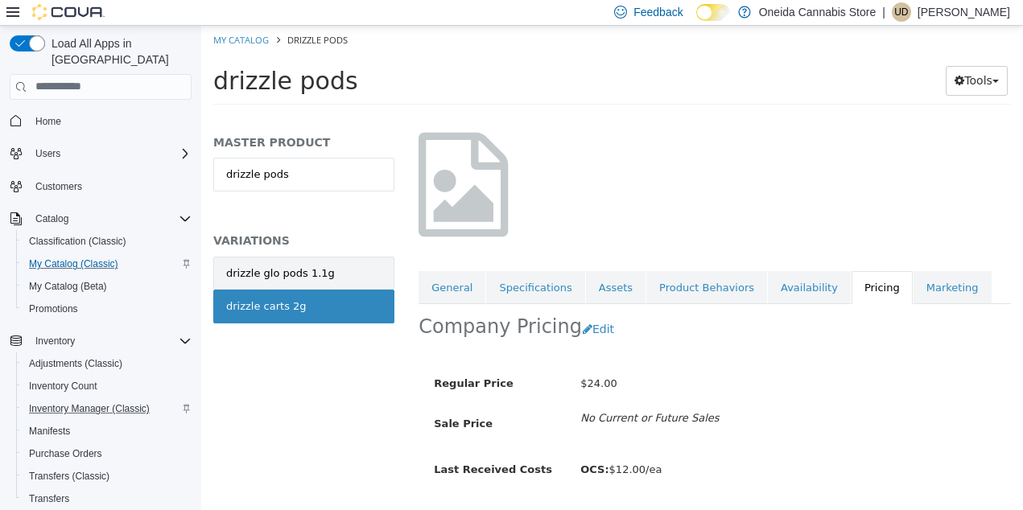
click at [337, 272] on link "drizzle glo pods 1.1g" at bounding box center [303, 273] width 181 height 34
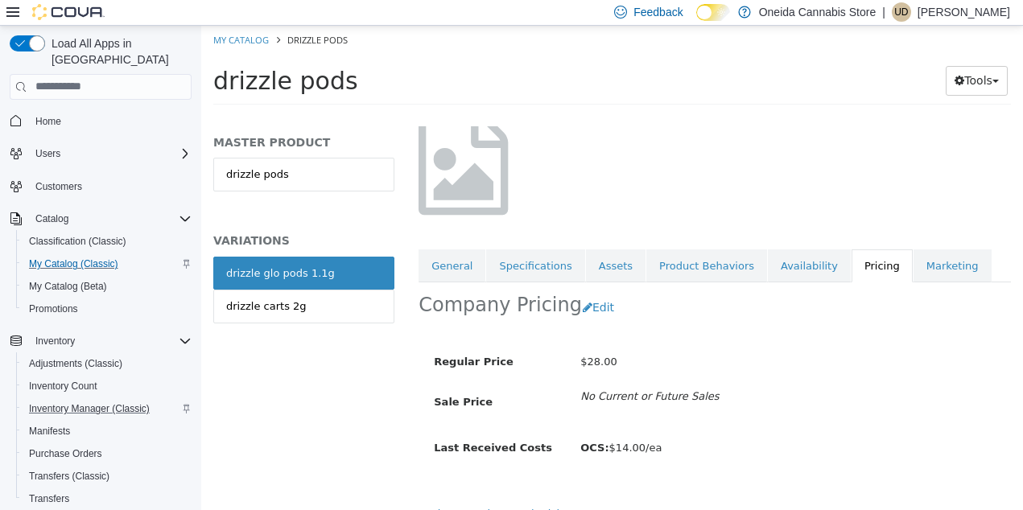
scroll to position [110, 0]
click at [328, 313] on link "drizzle carts 2g" at bounding box center [303, 306] width 181 height 34
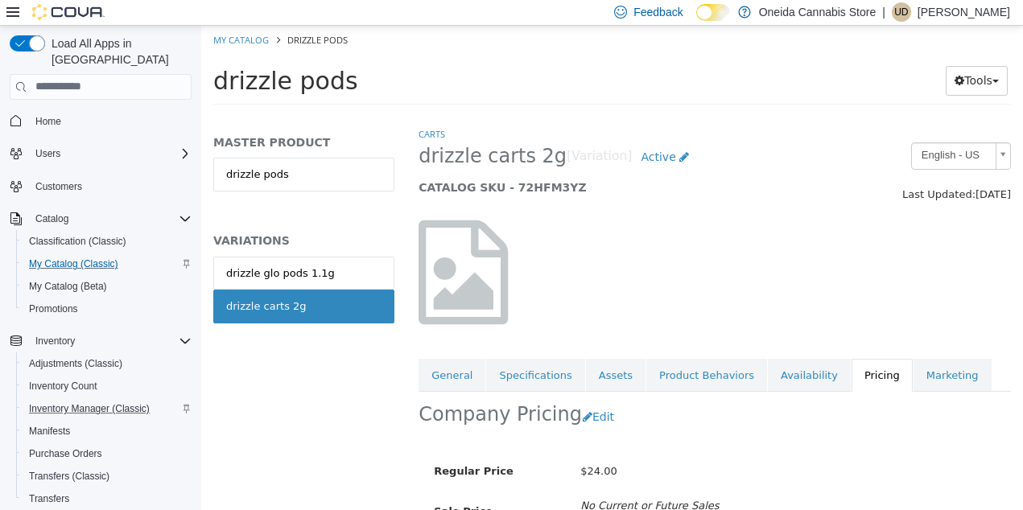
scroll to position [112, 0]
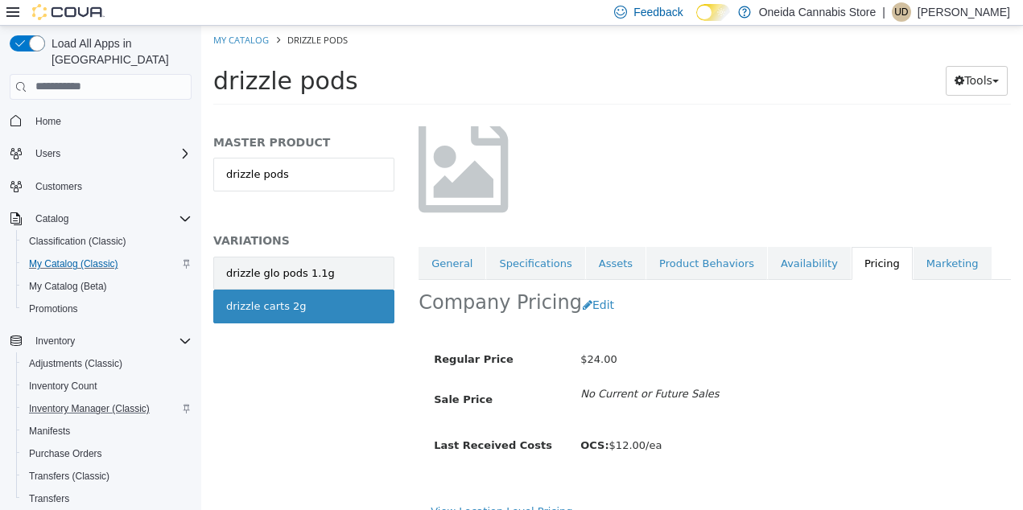
click at [343, 274] on link "drizzle glo pods 1.1g" at bounding box center [303, 273] width 181 height 34
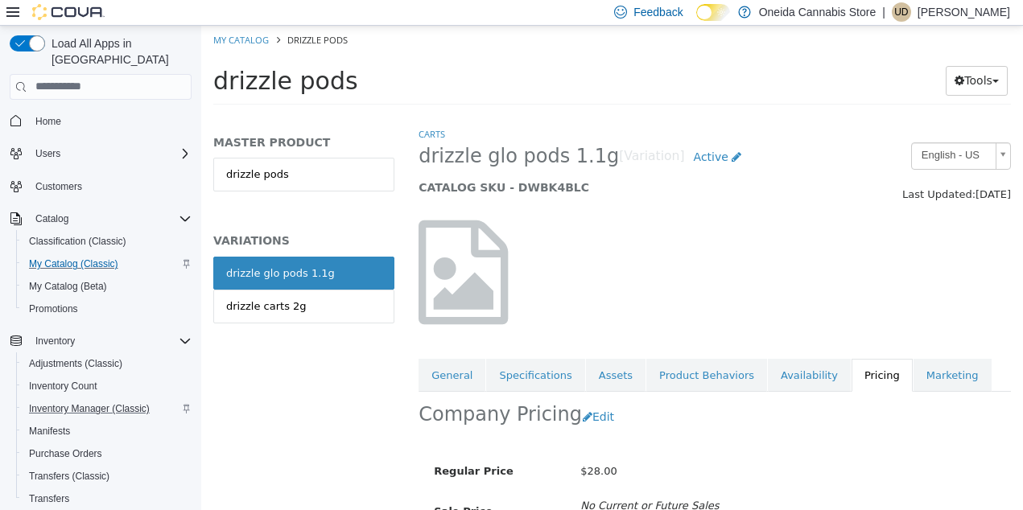
scroll to position [83, 0]
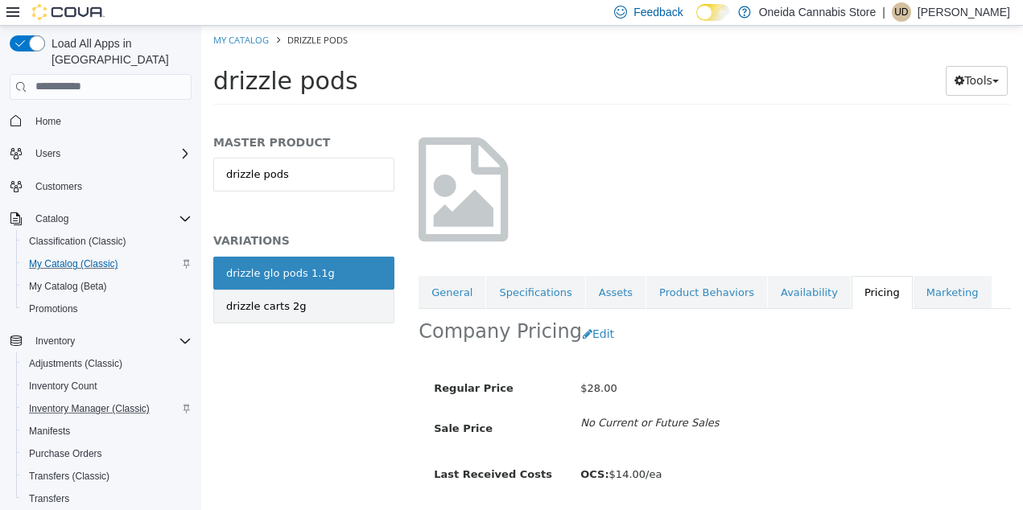
click at [331, 308] on link "drizzle carts 2g" at bounding box center [303, 306] width 181 height 34
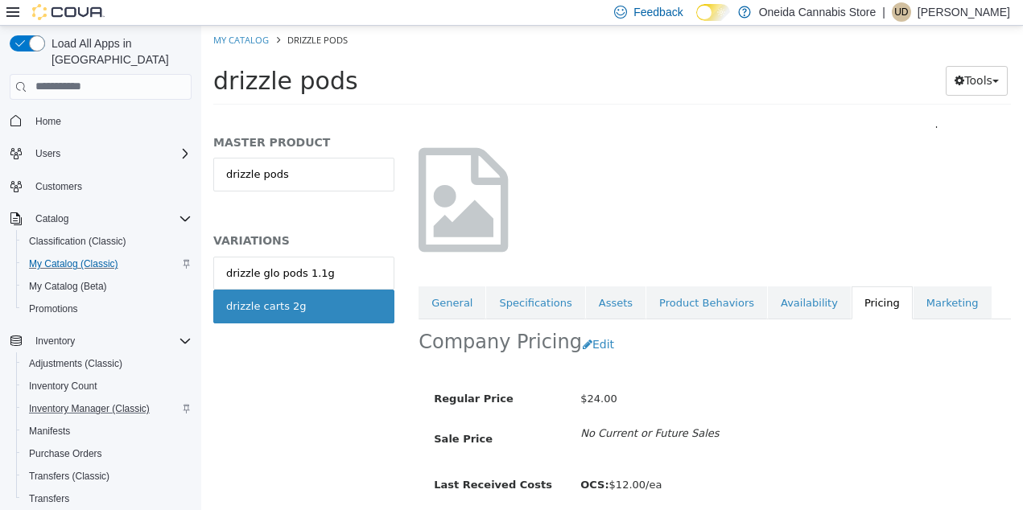
scroll to position [133, 0]
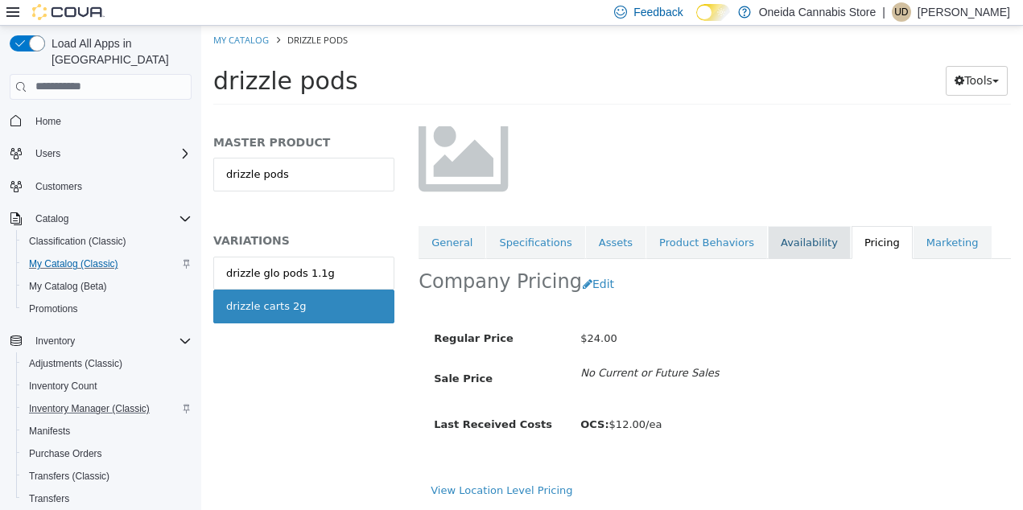
click at [779, 241] on link "Availability" at bounding box center [809, 242] width 83 height 34
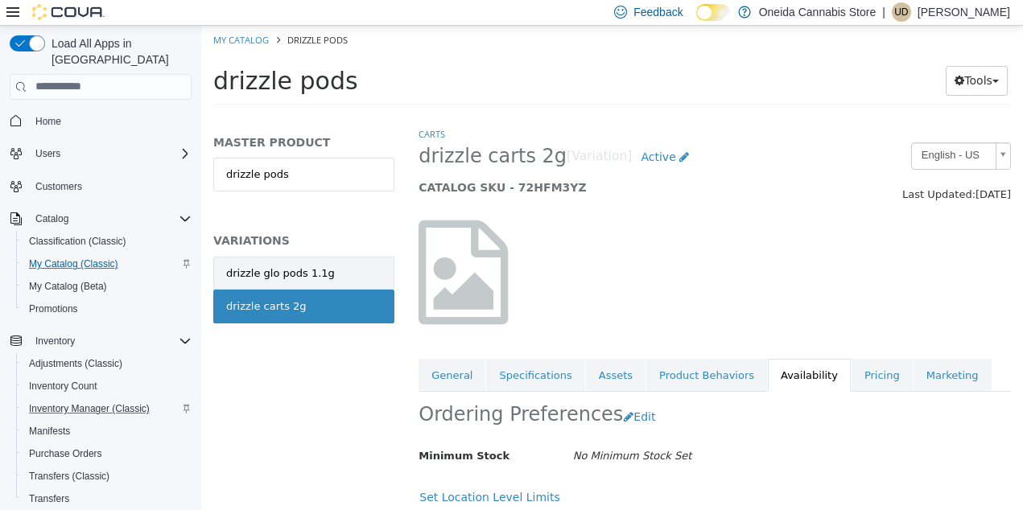
click at [301, 278] on div "drizzle glo pods 1.1g" at bounding box center [280, 273] width 109 height 16
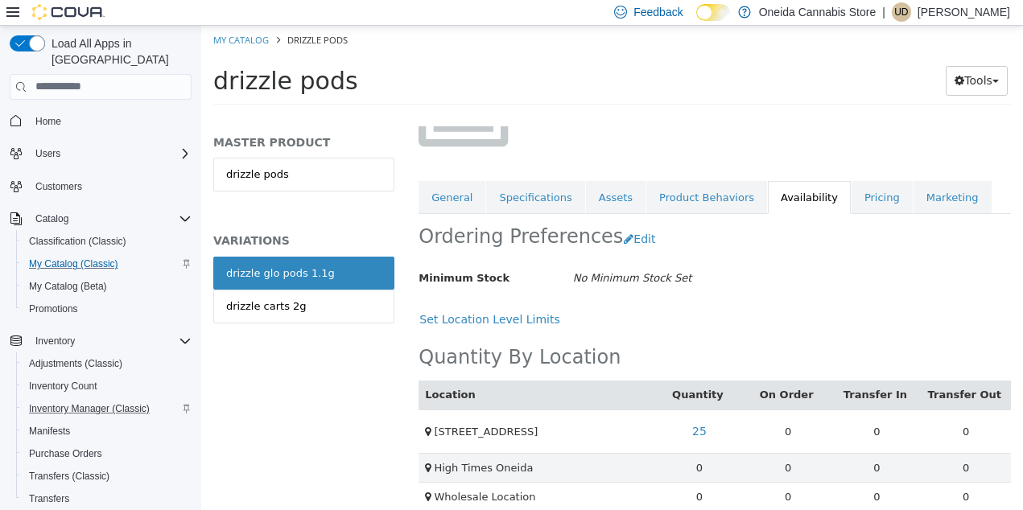
scroll to position [194, 0]
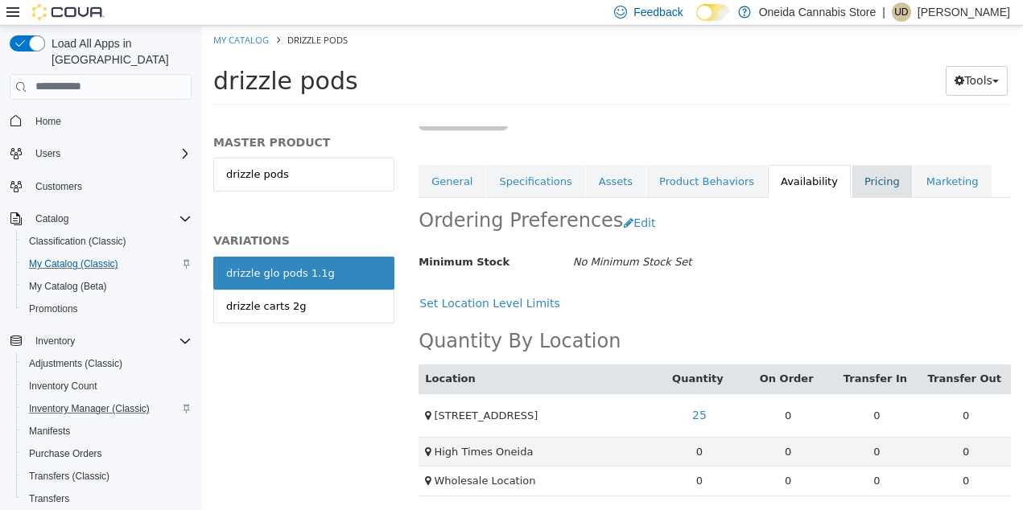
click at [874, 184] on link "Pricing" at bounding box center [882, 181] width 61 height 34
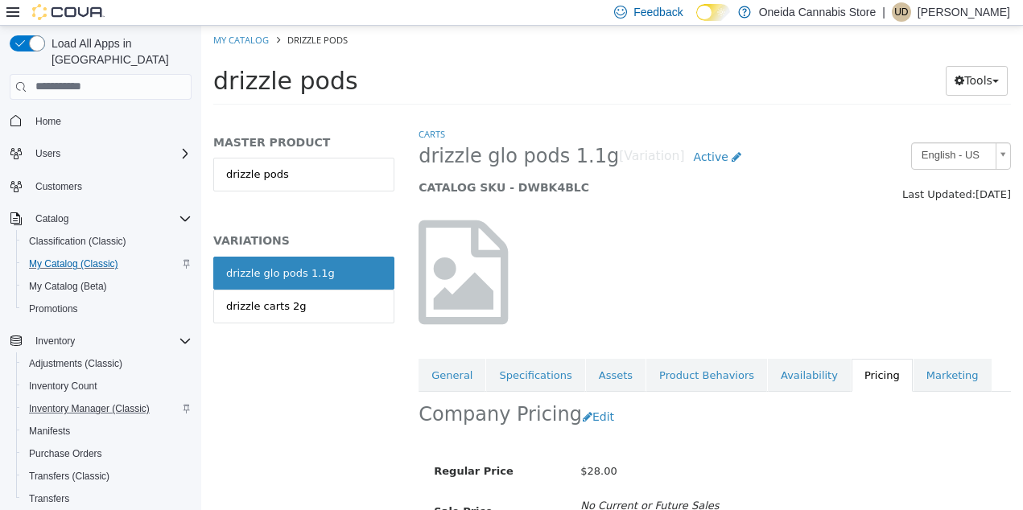
scroll to position [131, 0]
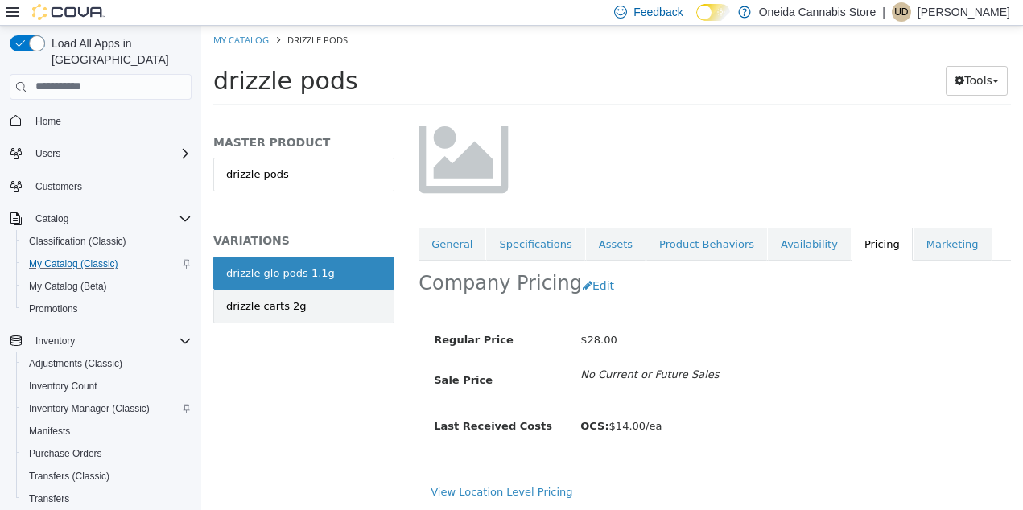
click at [327, 312] on link "drizzle carts 2g" at bounding box center [303, 306] width 181 height 34
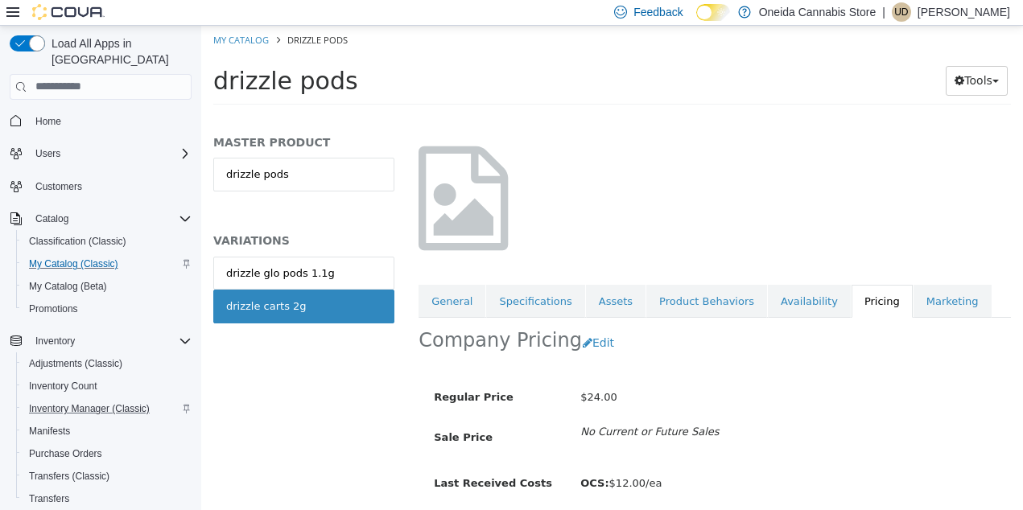
scroll to position [76, 0]
click at [592, 342] on button "Edit" at bounding box center [602, 341] width 41 height 30
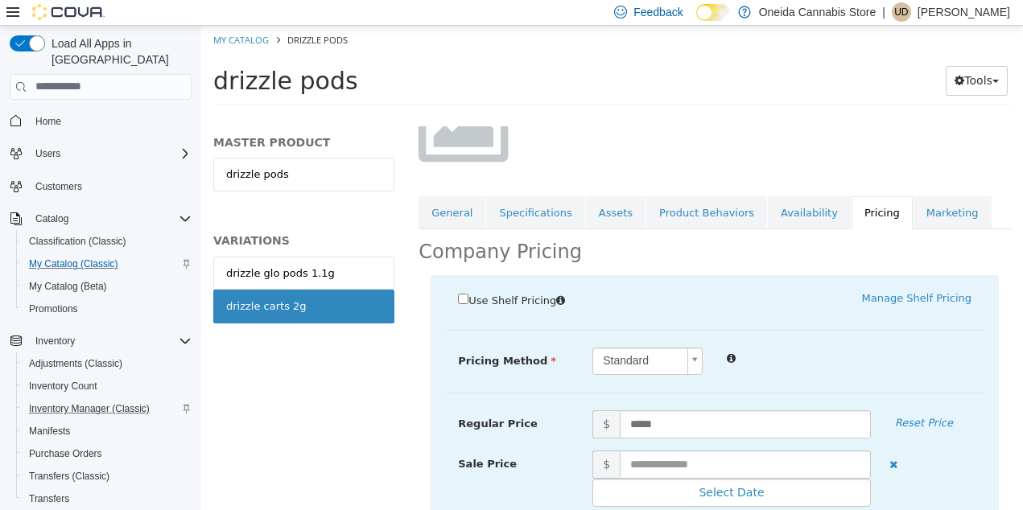
scroll to position [163, 0]
click at [642, 425] on input "*****" at bounding box center [745, 423] width 251 height 28
type input "*****"
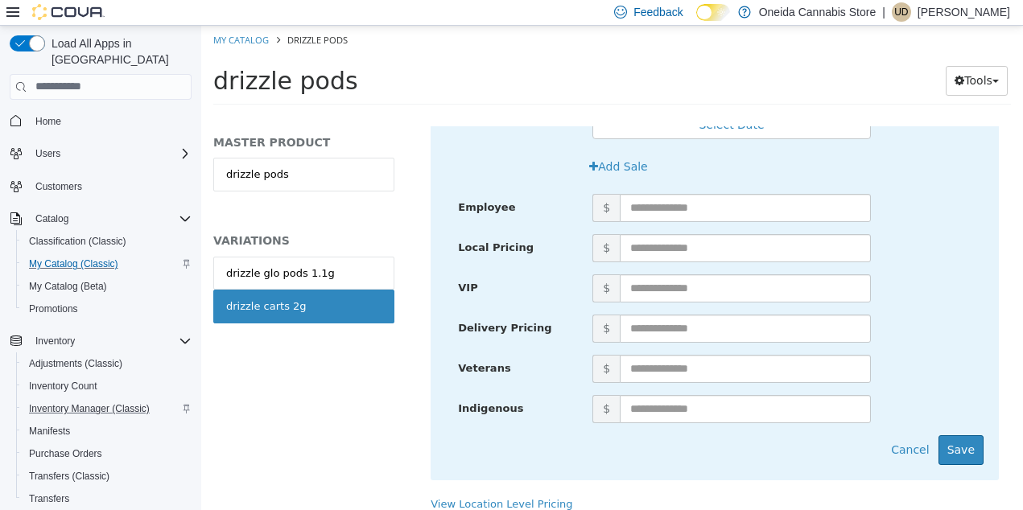
scroll to position [544, 0]
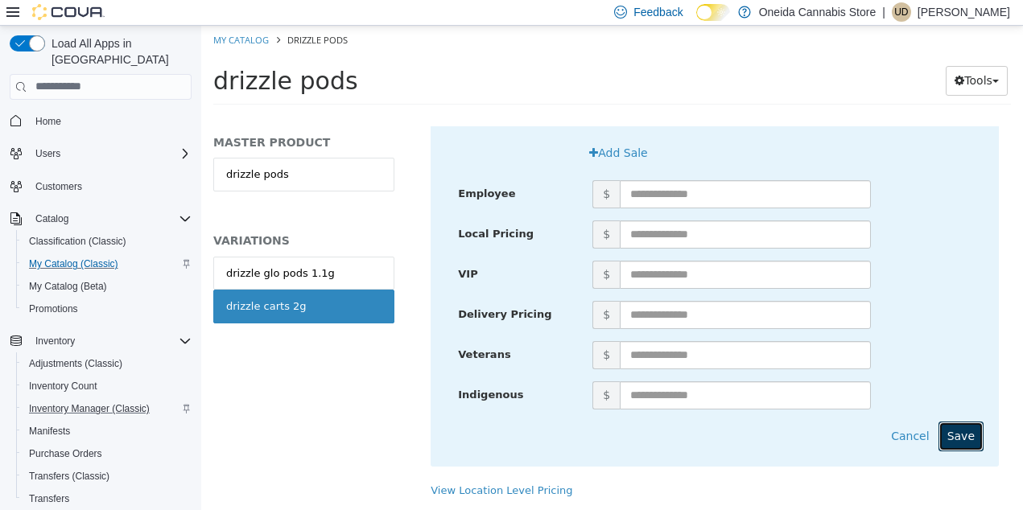
click at [971, 434] on button "Save" at bounding box center [961, 436] width 45 height 30
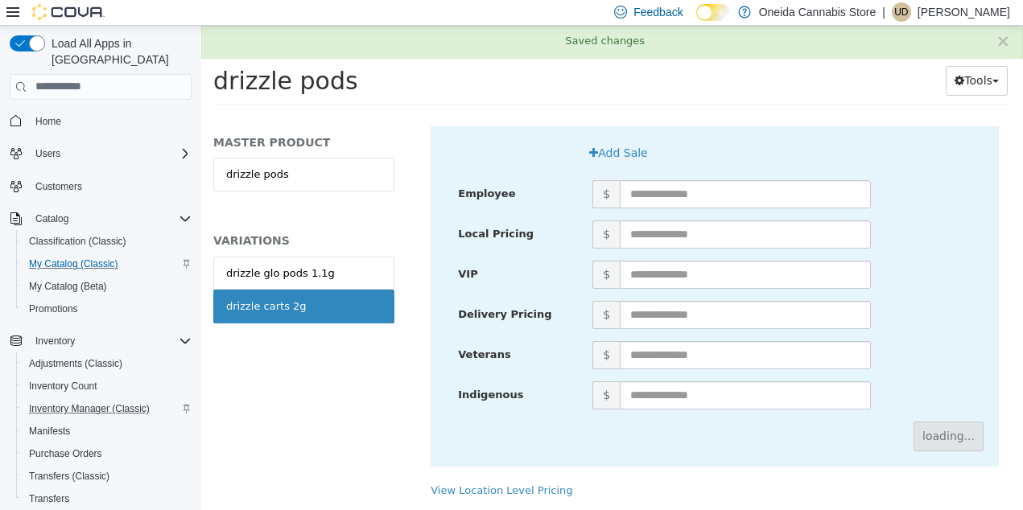
scroll to position [133, 0]
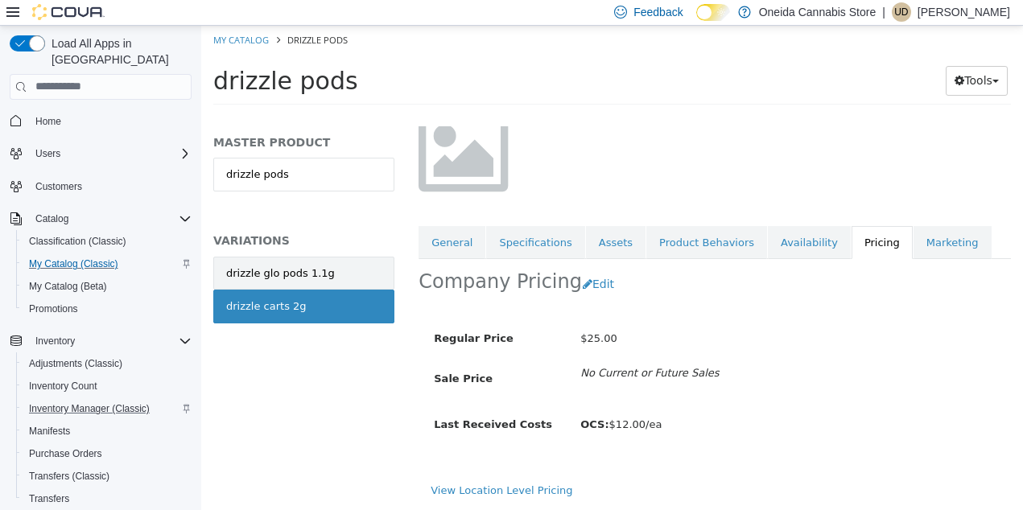
click at [319, 269] on div "drizzle glo pods 1.1g" at bounding box center [280, 273] width 109 height 16
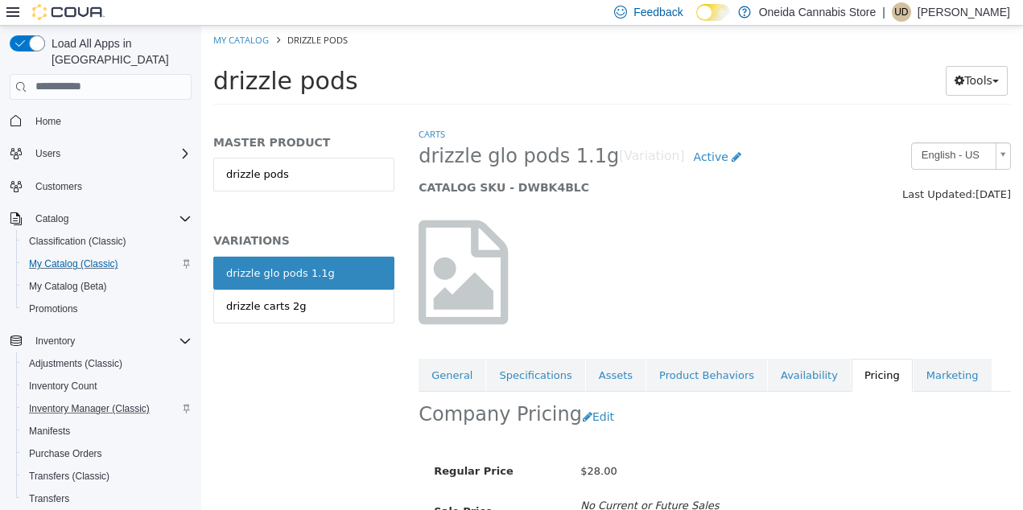
scroll to position [81, 0]
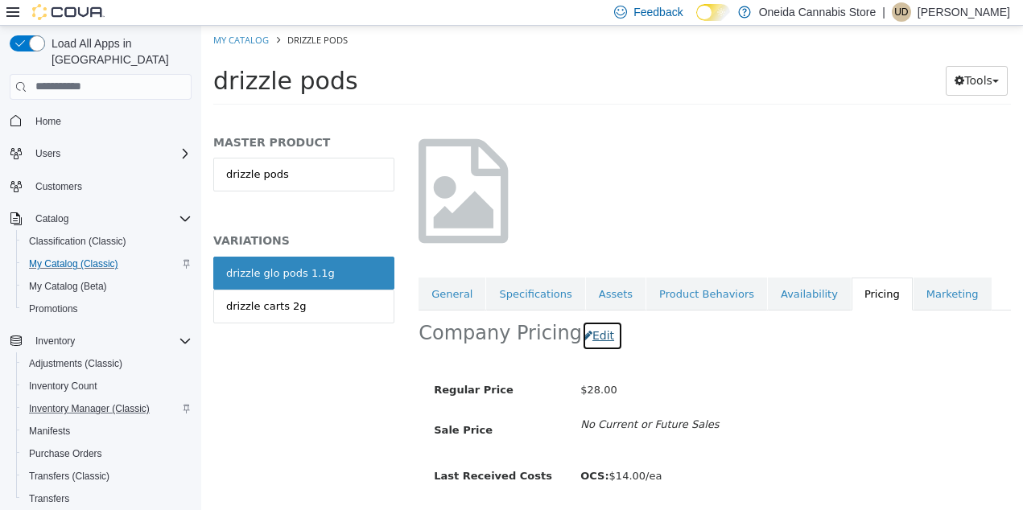
click at [591, 336] on button "Edit" at bounding box center [602, 335] width 41 height 30
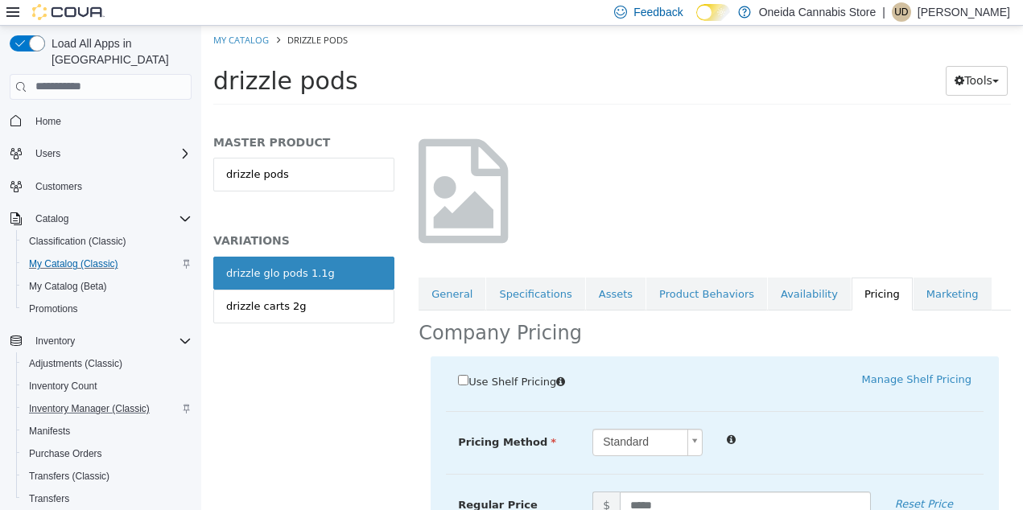
scroll to position [186, 0]
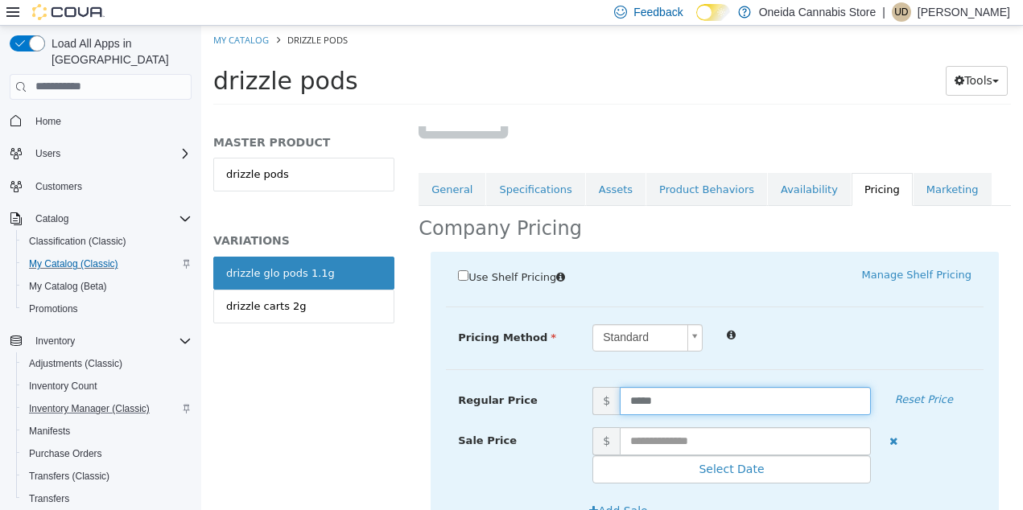
click at [644, 402] on input "*****" at bounding box center [745, 400] width 251 height 28
type input "*****"
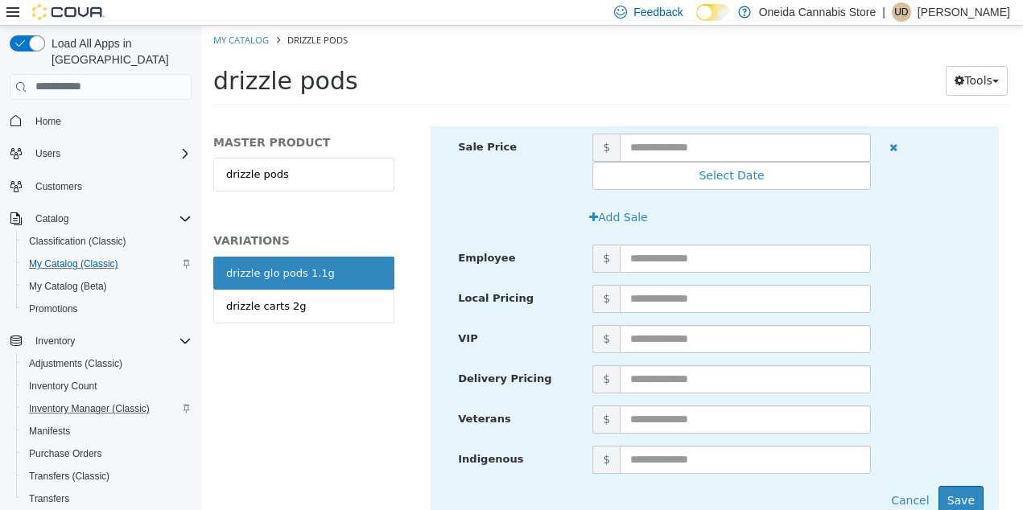
scroll to position [544, 0]
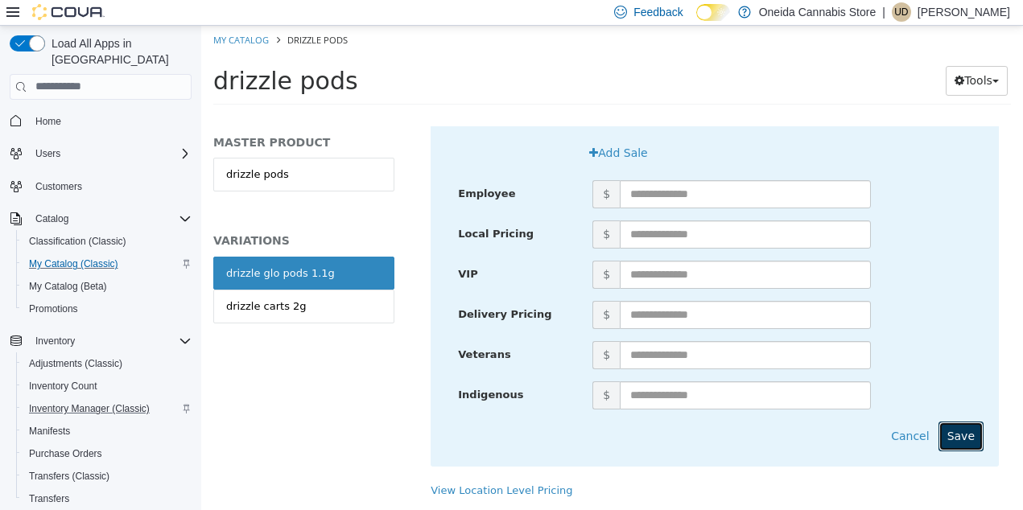
click at [972, 435] on button "Save" at bounding box center [961, 436] width 45 height 30
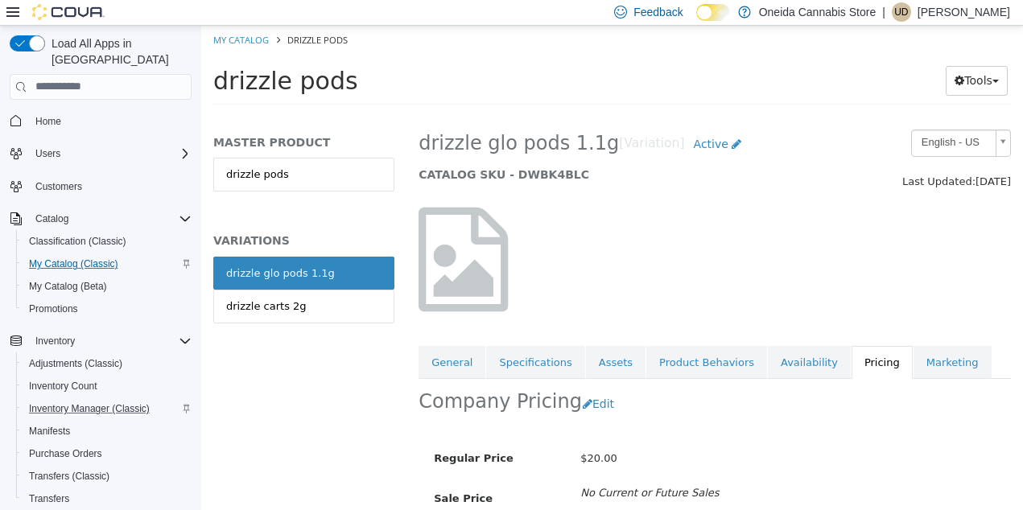
scroll to position [0, 0]
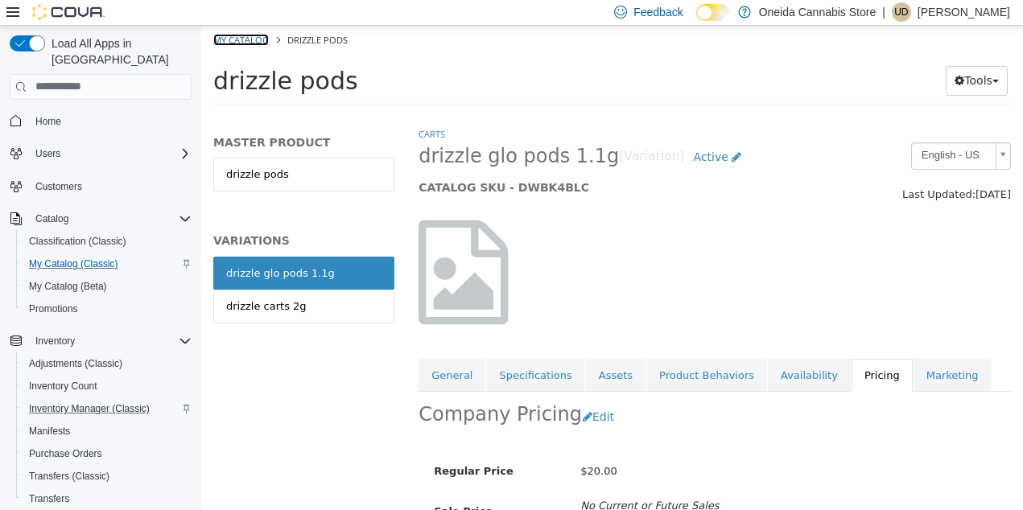
click at [245, 39] on link "My Catalog" at bounding box center [241, 39] width 56 height 12
select select "**********"
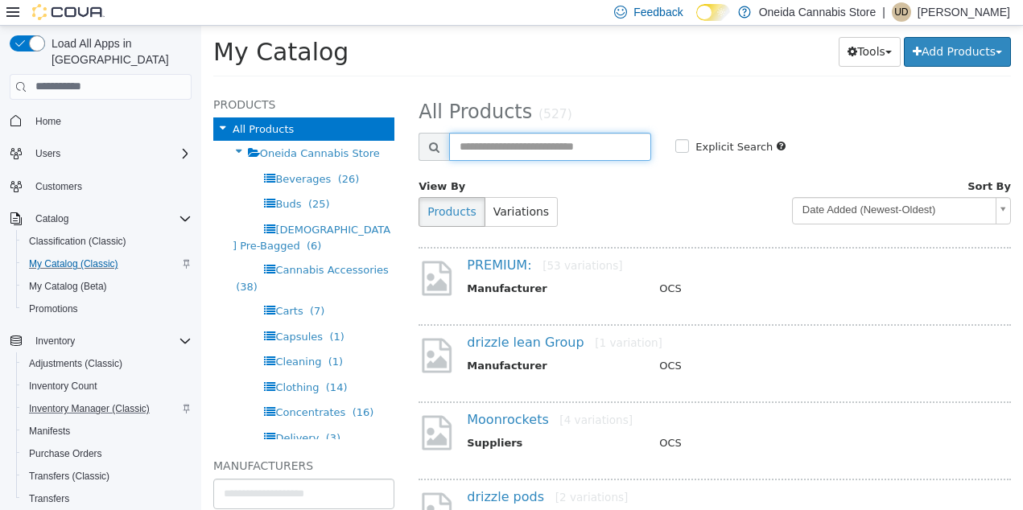
click at [473, 152] on input "text" at bounding box center [550, 146] width 202 height 28
type input "*****"
select select "**********"
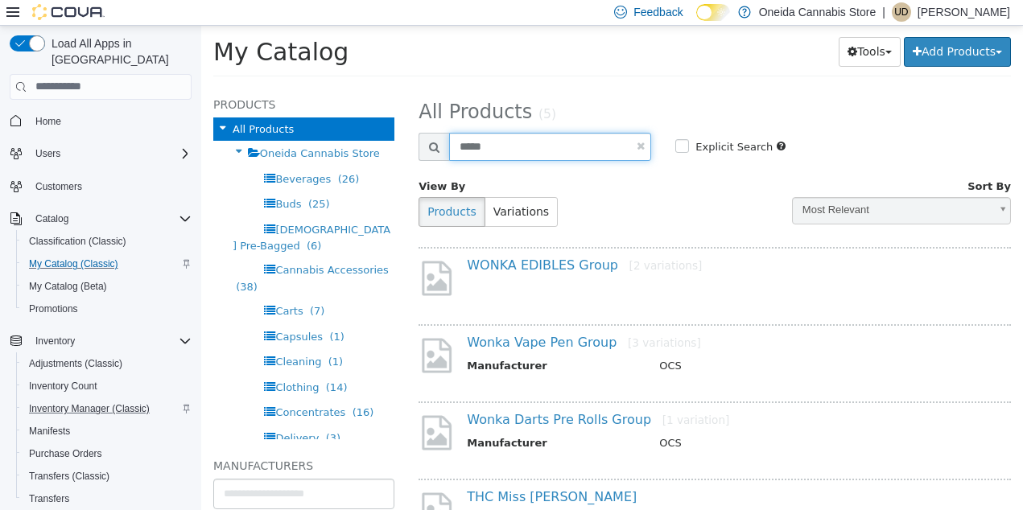
click at [510, 147] on input "*****" at bounding box center [550, 146] width 202 height 28
type input "*"
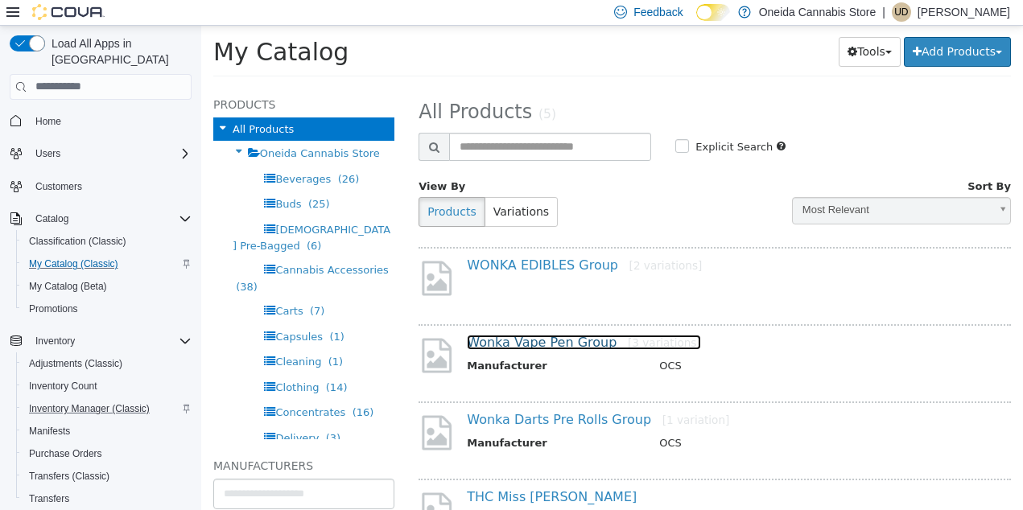
click at [564, 343] on link "Wonka Vape Pen Group [3 variations]" at bounding box center [584, 341] width 234 height 15
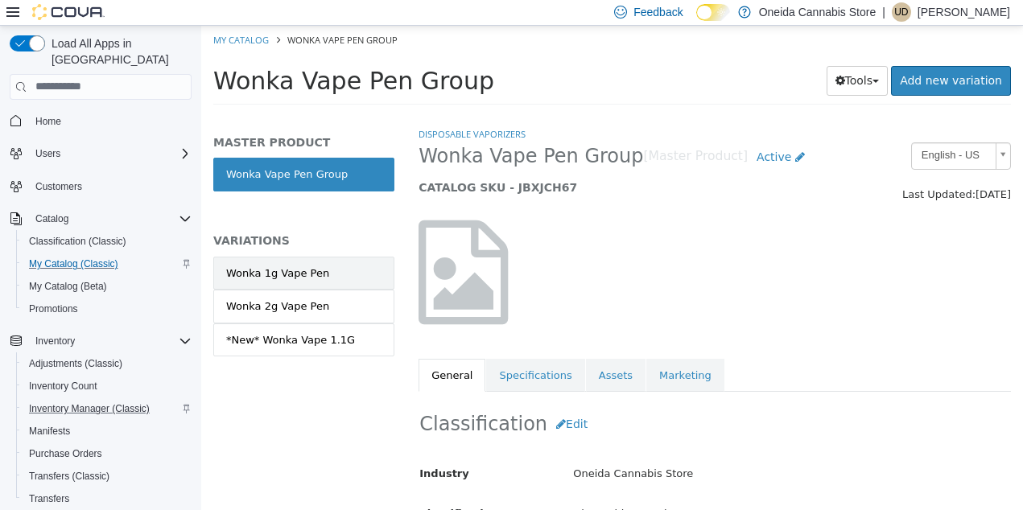
click at [308, 271] on div "Wonka 1g Vape Pen" at bounding box center [277, 273] width 103 height 16
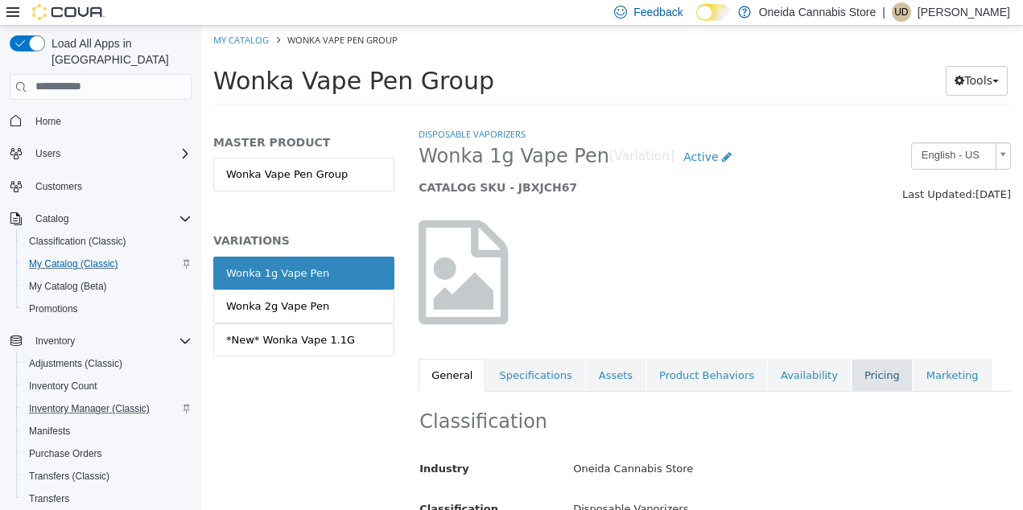
click at [852, 383] on link "Pricing" at bounding box center [882, 375] width 61 height 34
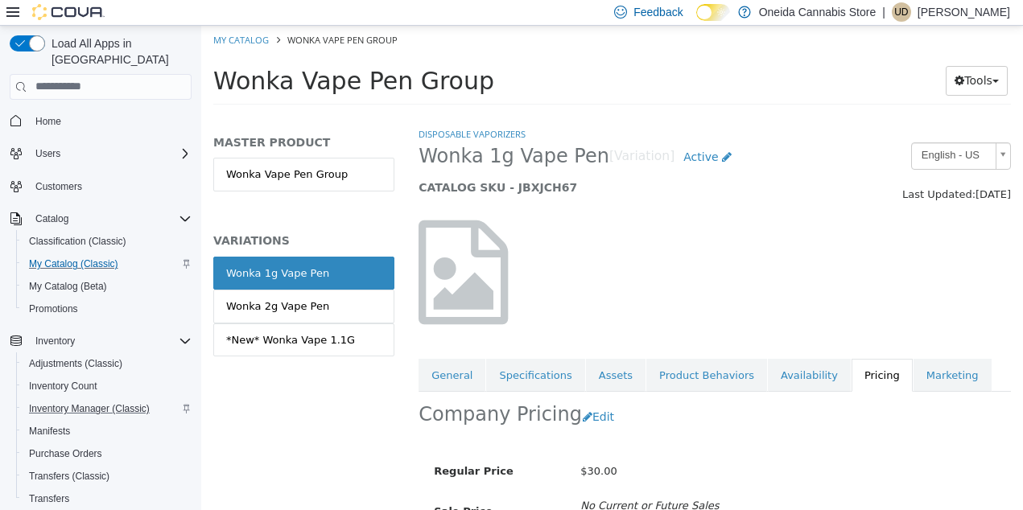
scroll to position [133, 0]
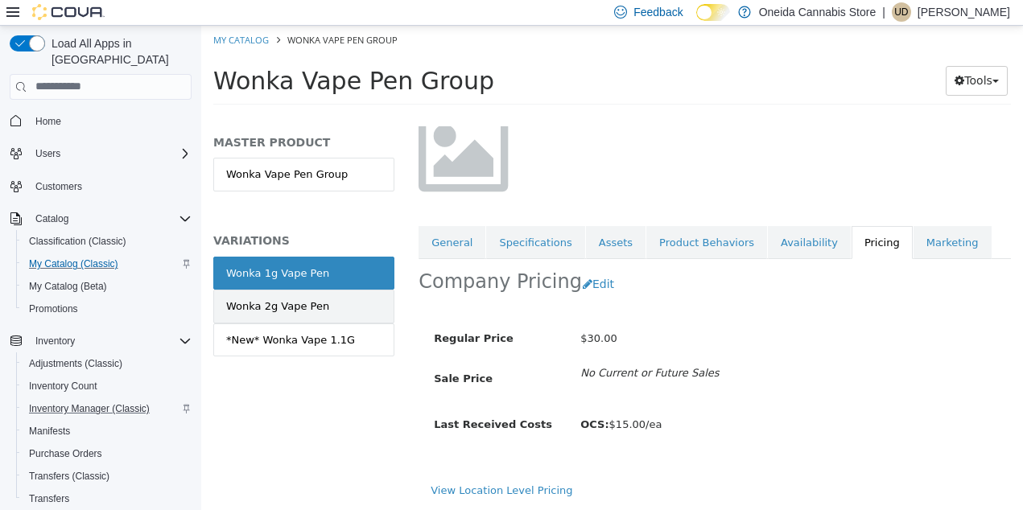
click at [341, 310] on link "Wonka 2g Vape Pen" at bounding box center [303, 306] width 181 height 34
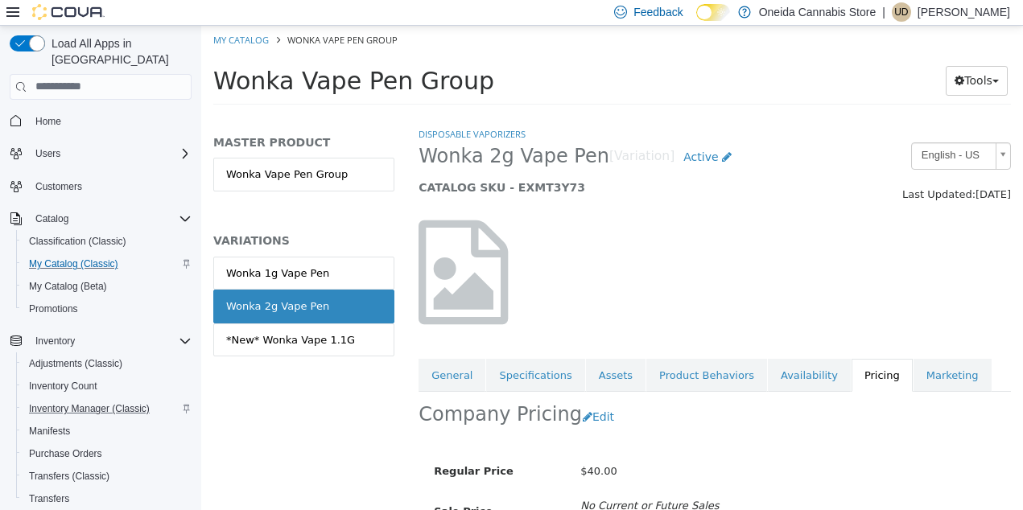
scroll to position [133, 0]
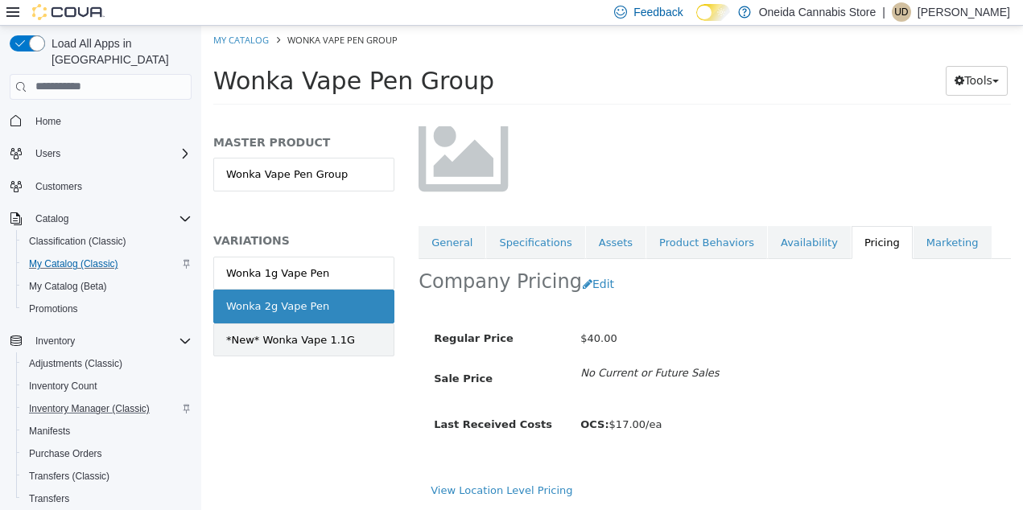
click at [352, 339] on link "*New* Wonka Vape 1.1G" at bounding box center [303, 340] width 181 height 34
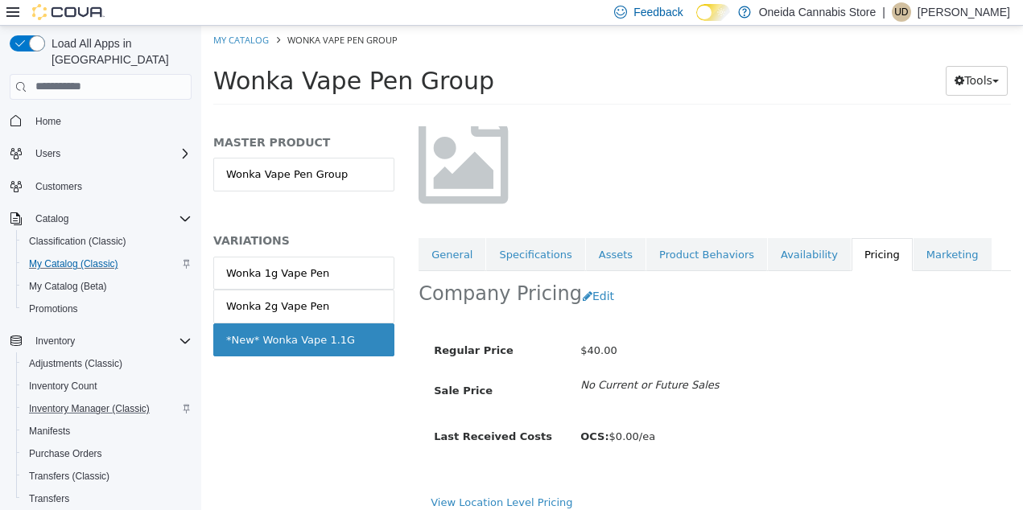
scroll to position [122, 0]
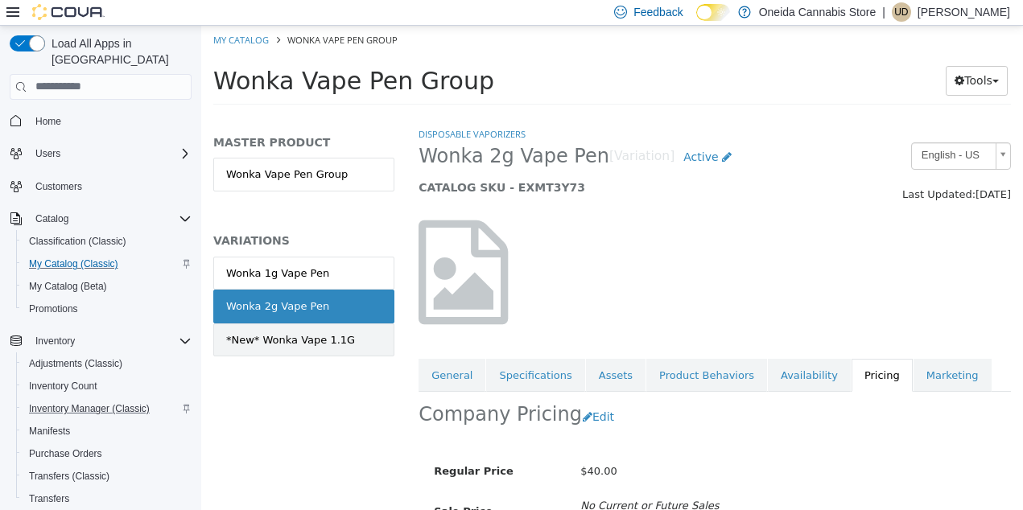
click at [297, 343] on div "*New* Wonka Vape 1.1G" at bounding box center [290, 340] width 129 height 16
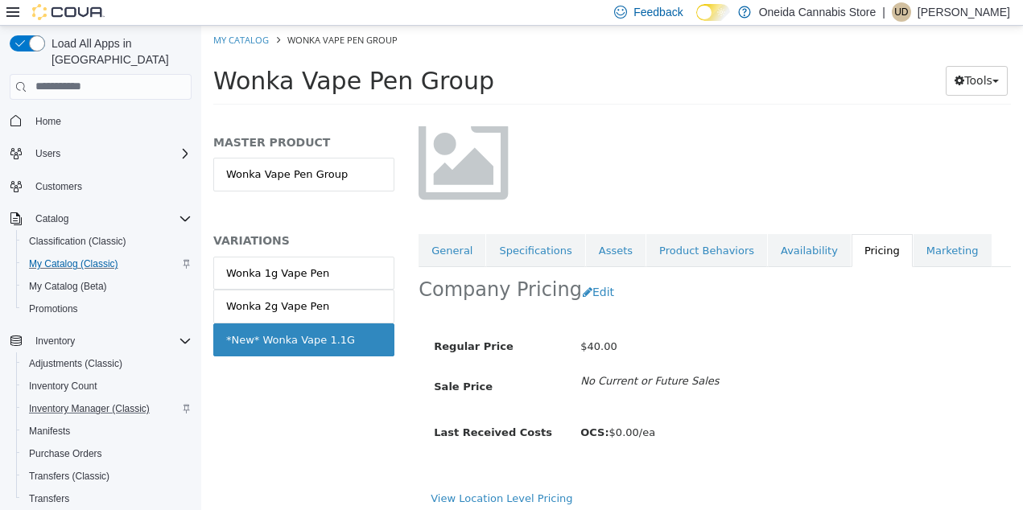
scroll to position [133, 0]
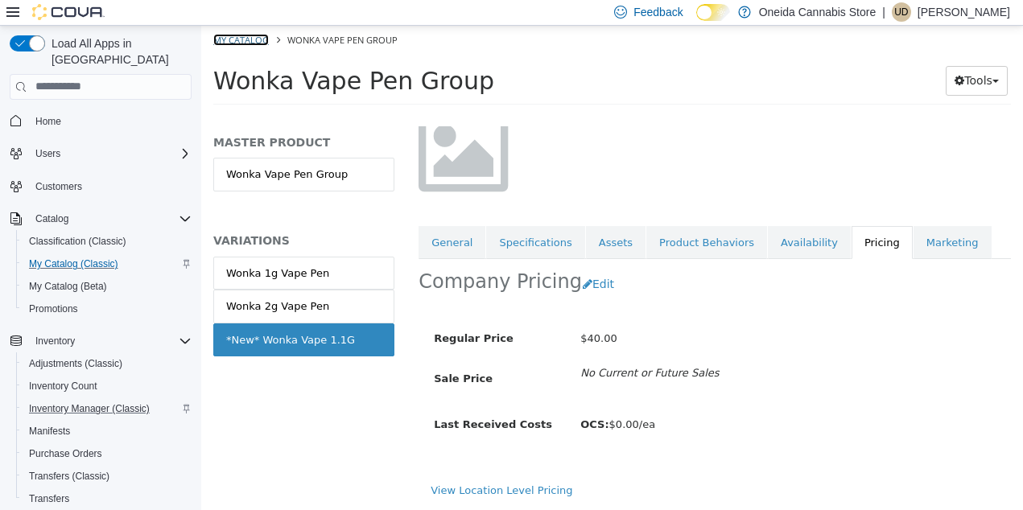
click at [254, 43] on link "My Catalog" at bounding box center [241, 39] width 56 height 12
select select "**********"
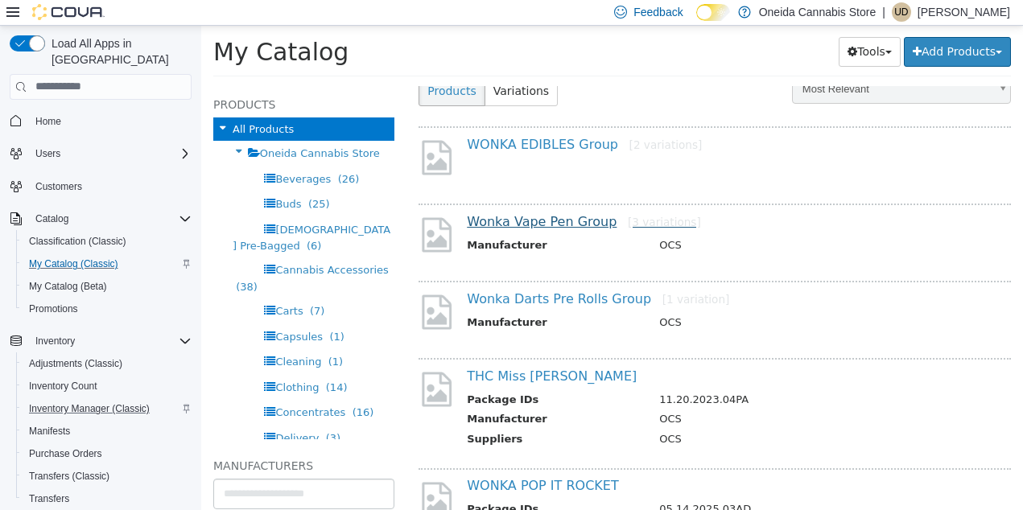
scroll to position [117, 0]
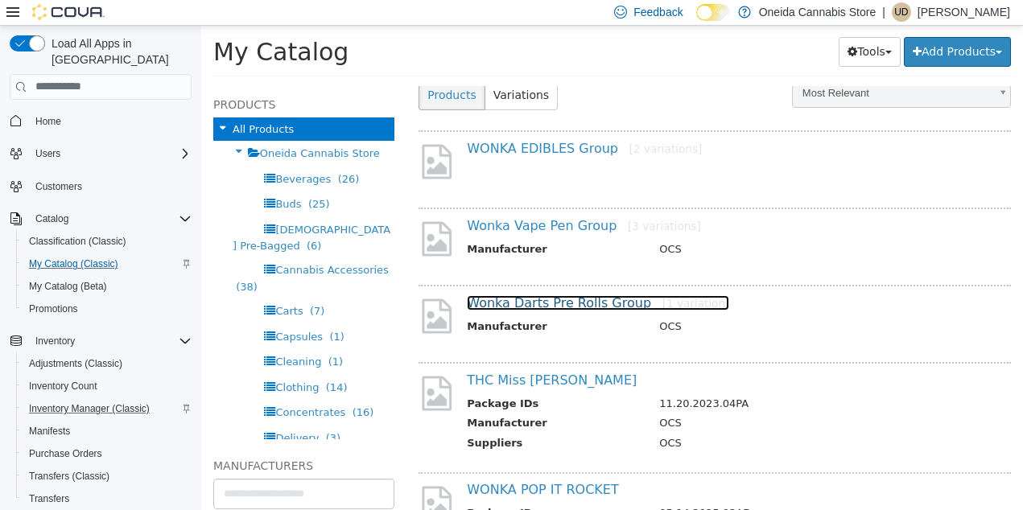
click at [563, 304] on link "Wonka Darts Pre Rolls Group [1 variation]" at bounding box center [598, 302] width 262 height 15
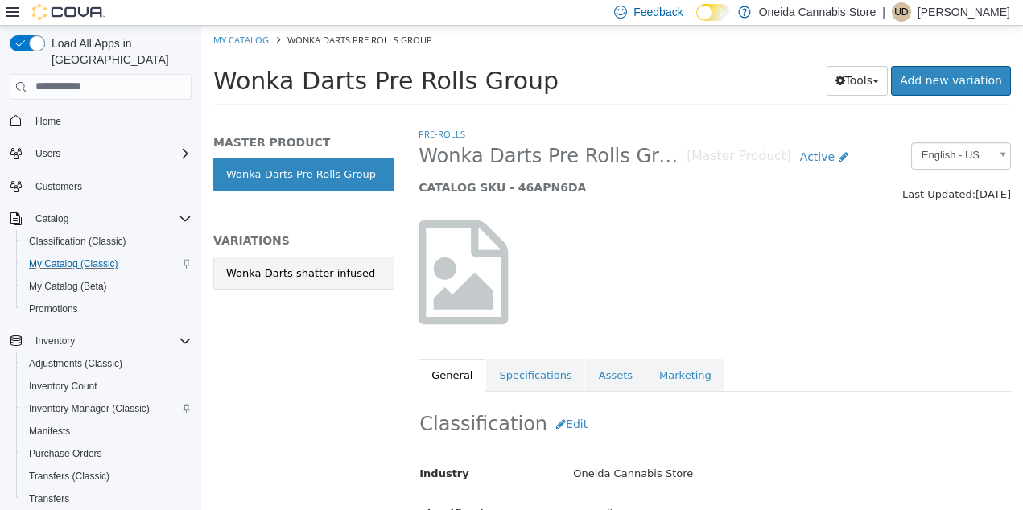
click at [295, 270] on div "Wonka Darts shatter infused" at bounding box center [300, 273] width 149 height 16
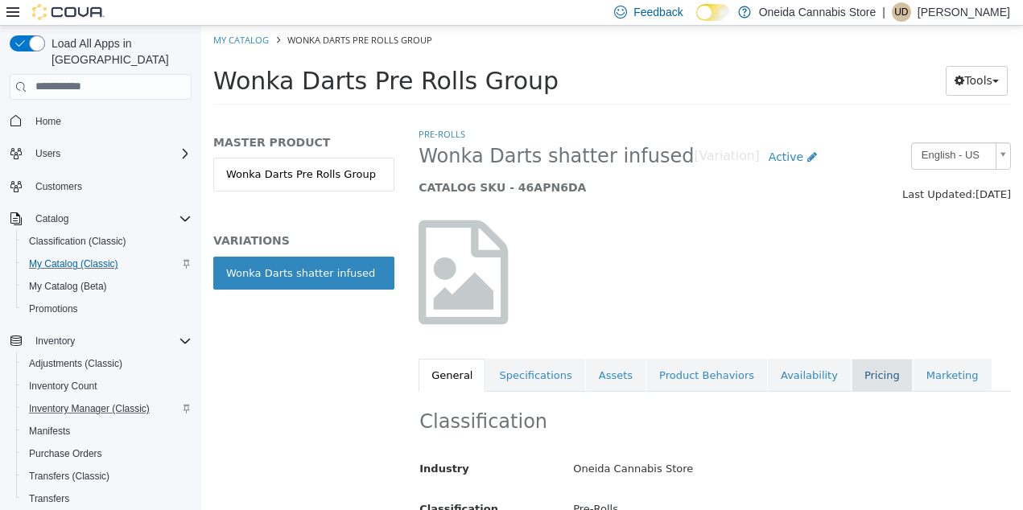
click at [869, 374] on link "Pricing" at bounding box center [882, 375] width 61 height 34
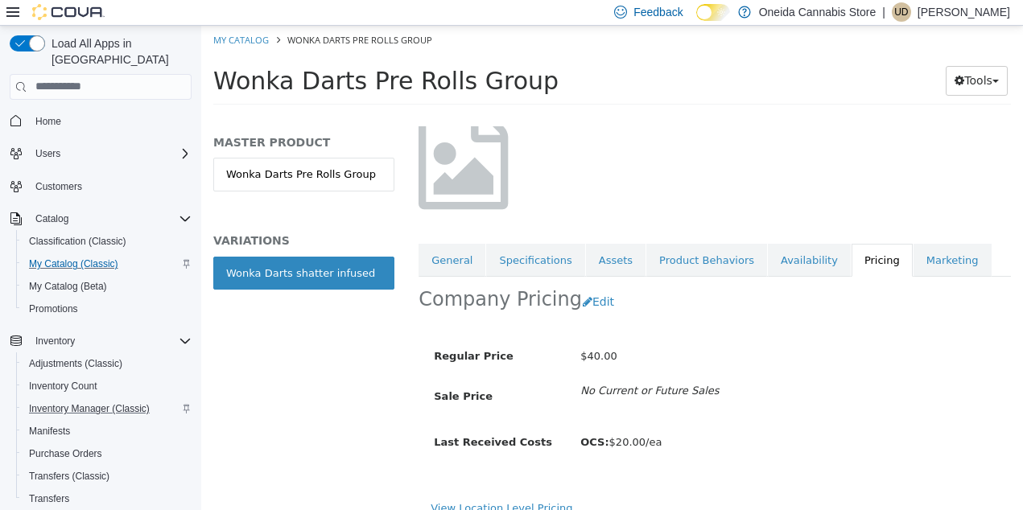
scroll to position [127, 0]
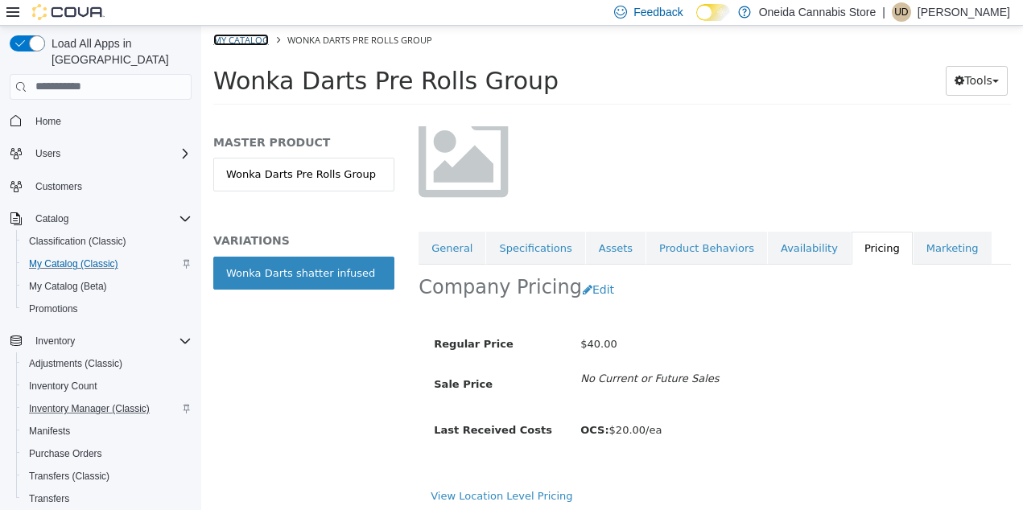
click at [255, 37] on link "My Catalog" at bounding box center [241, 39] width 56 height 12
select select "**********"
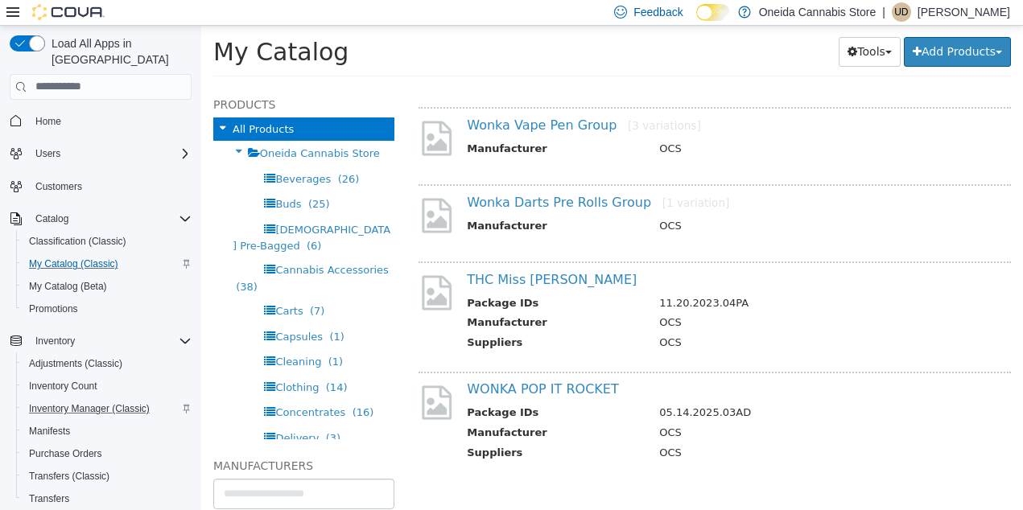
scroll to position [218, 0]
click at [549, 280] on link "THC Miss [PERSON_NAME]" at bounding box center [552, 277] width 170 height 15
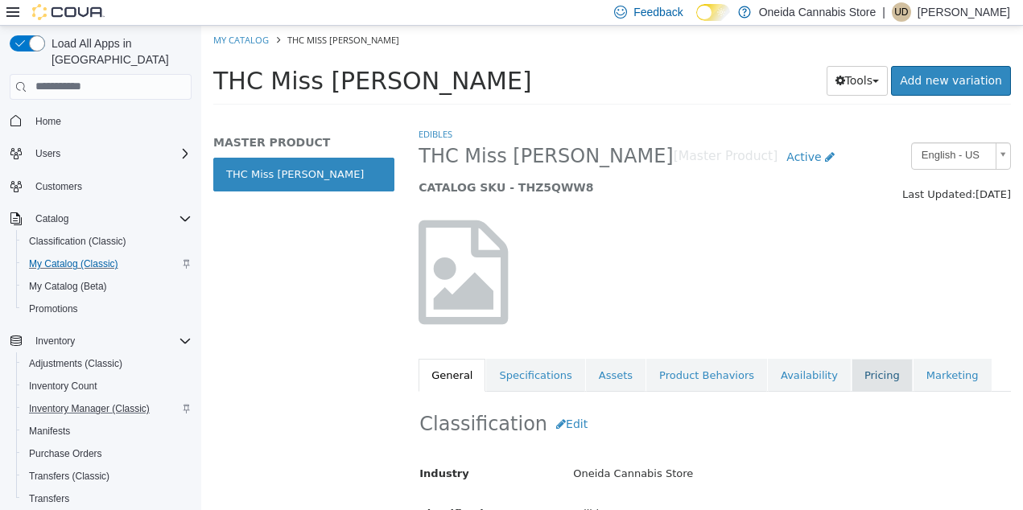
click at [854, 382] on link "Pricing" at bounding box center [882, 375] width 61 height 34
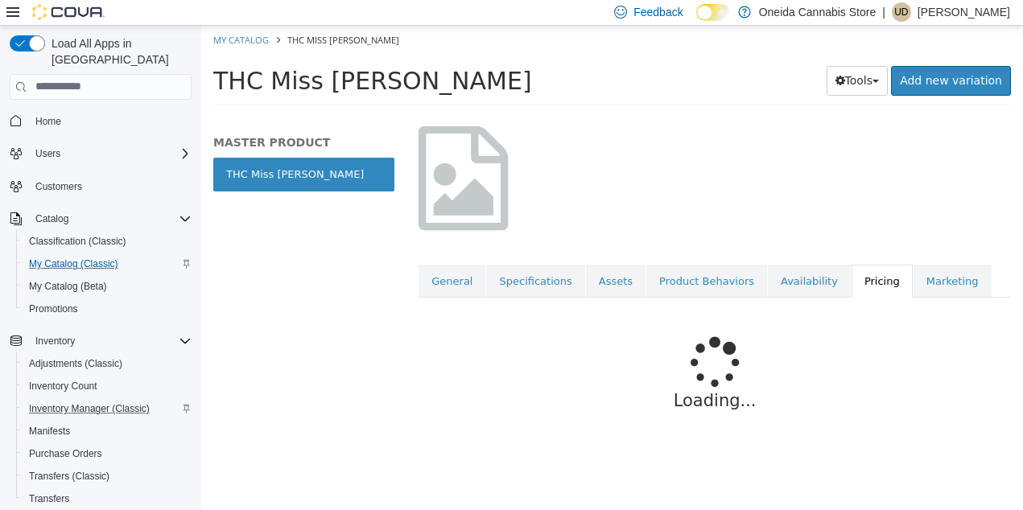
scroll to position [102, 0]
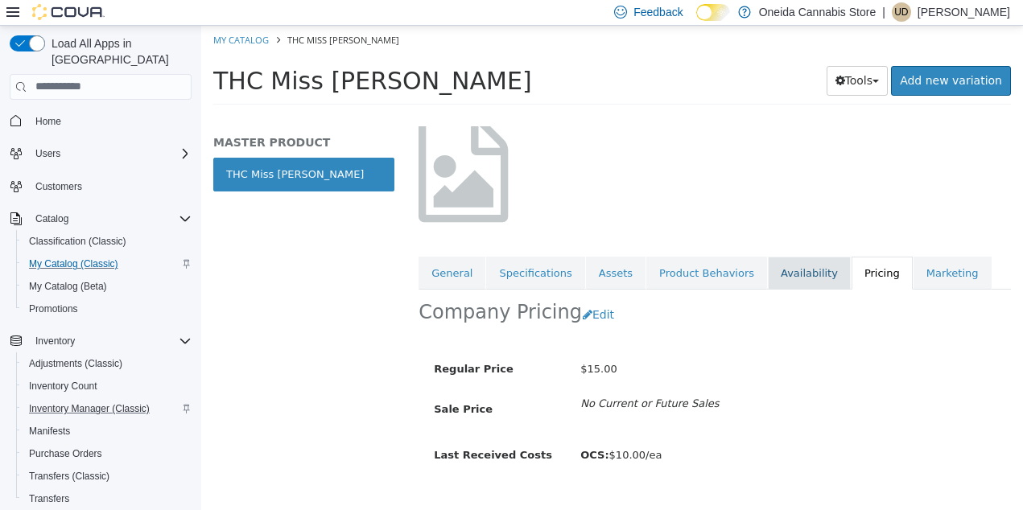
click at [803, 274] on link "Availability" at bounding box center [809, 273] width 83 height 34
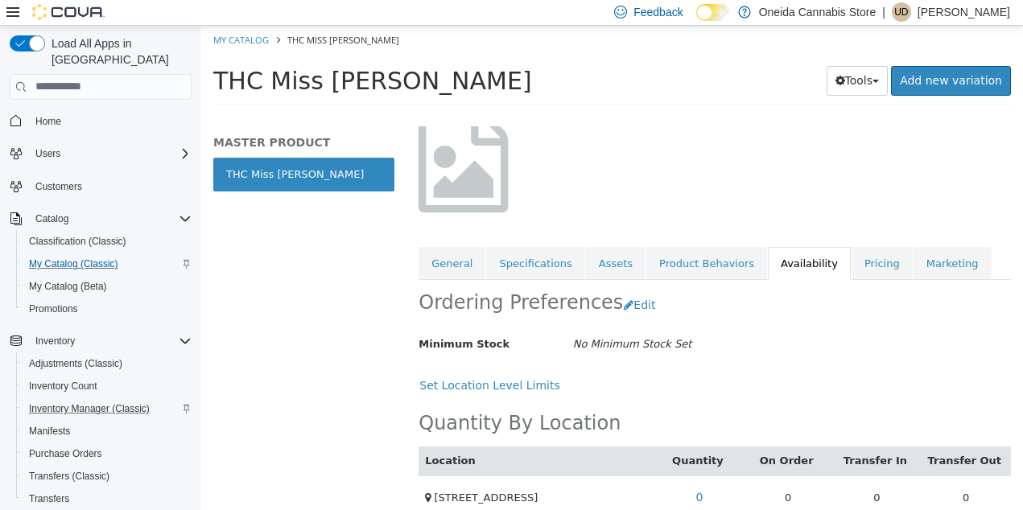
scroll to position [151, 0]
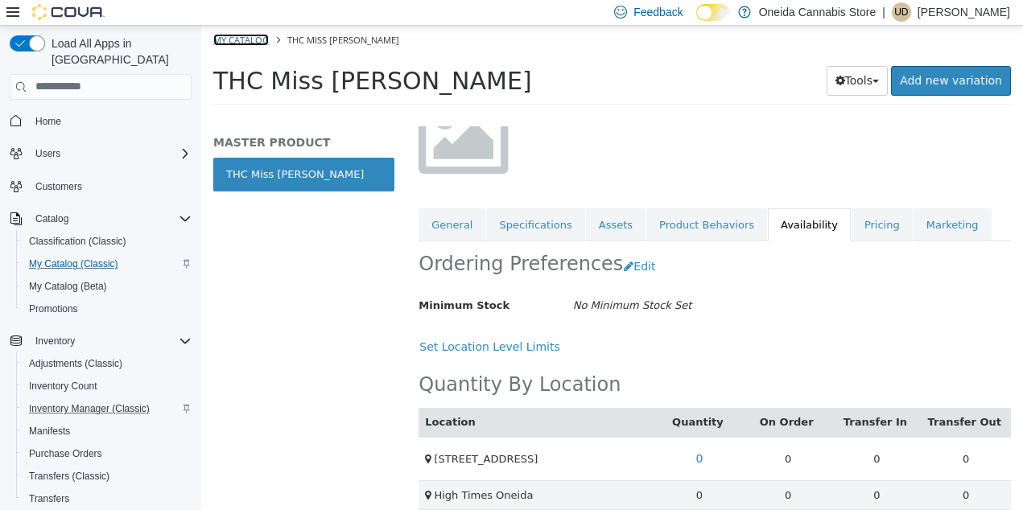
click at [235, 41] on link "My Catalog" at bounding box center [241, 39] width 56 height 12
select select "**********"
